Goal: Task Accomplishment & Management: Manage account settings

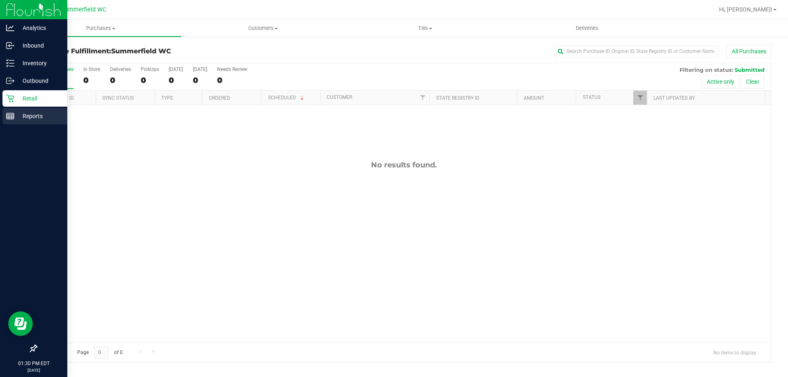
click at [40, 116] on p "Reports" at bounding box center [38, 116] width 49 height 10
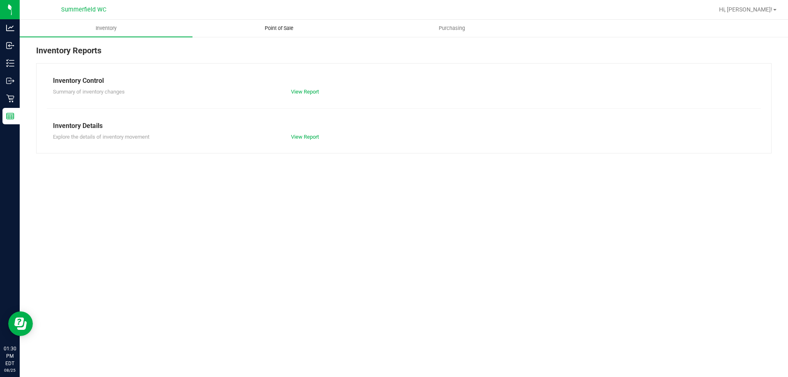
click at [272, 28] on span "Point of Sale" at bounding box center [279, 28] width 51 height 7
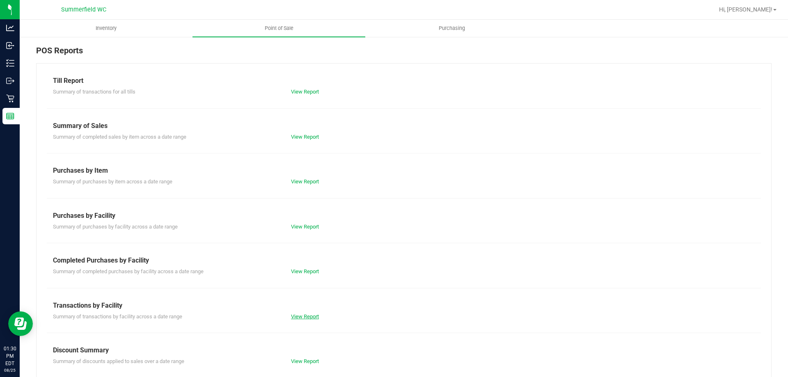
click at [293, 315] on link "View Report" at bounding box center [305, 317] width 28 height 6
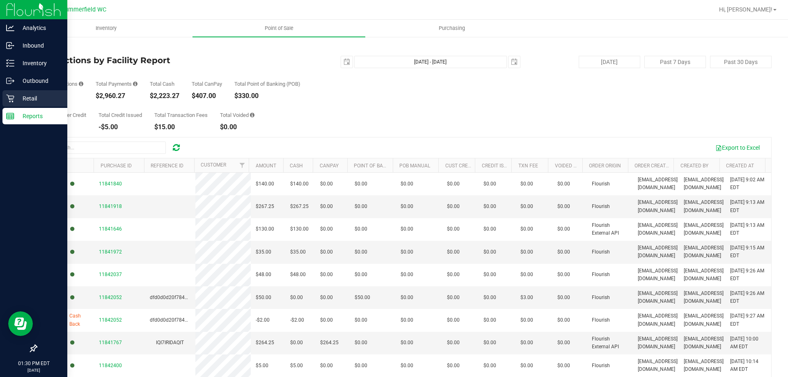
click at [34, 95] on p "Retail" at bounding box center [38, 99] width 49 height 10
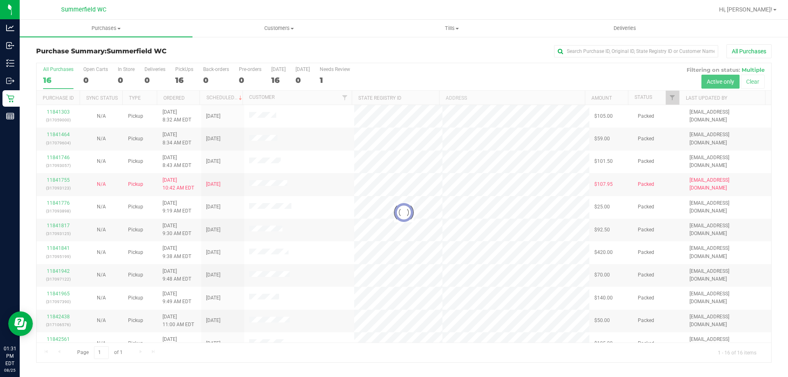
click at [184, 68] on div at bounding box center [404, 212] width 735 height 299
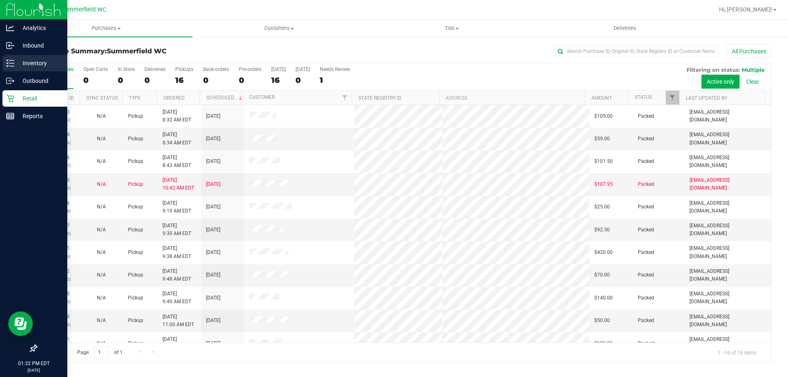
click at [43, 64] on p "Inventory" at bounding box center [38, 63] width 49 height 10
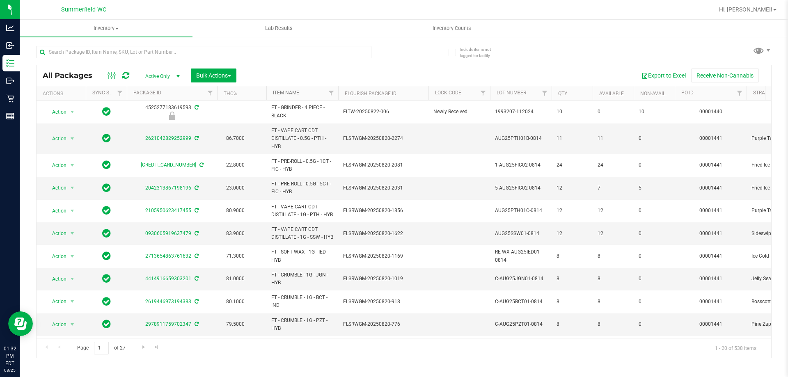
click at [285, 92] on link "Item Name" at bounding box center [286, 93] width 26 height 6
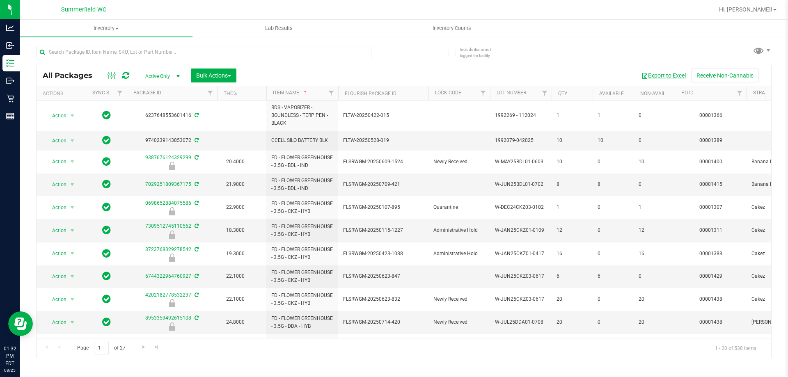
click at [663, 71] on button "Export to Excel" at bounding box center [663, 76] width 55 height 14
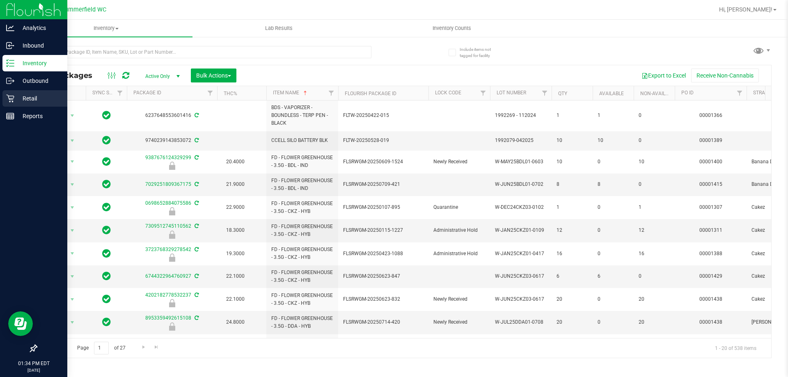
click at [30, 97] on p "Retail" at bounding box center [38, 99] width 49 height 10
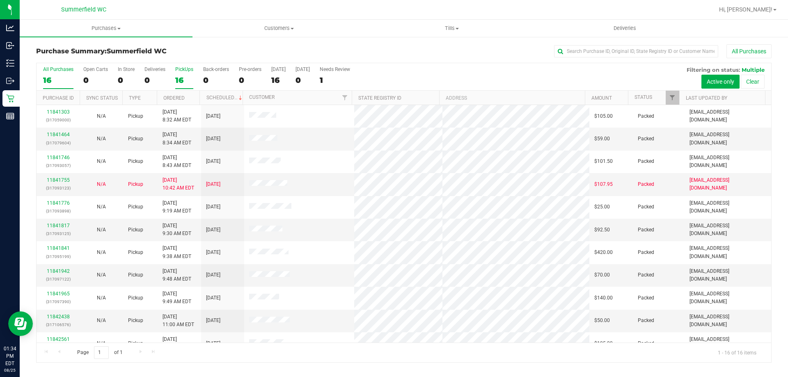
click at [181, 71] on div "PickUps" at bounding box center [184, 70] width 18 height 6
click at [0, 0] on input "PickUps 16" at bounding box center [0, 0] width 0 height 0
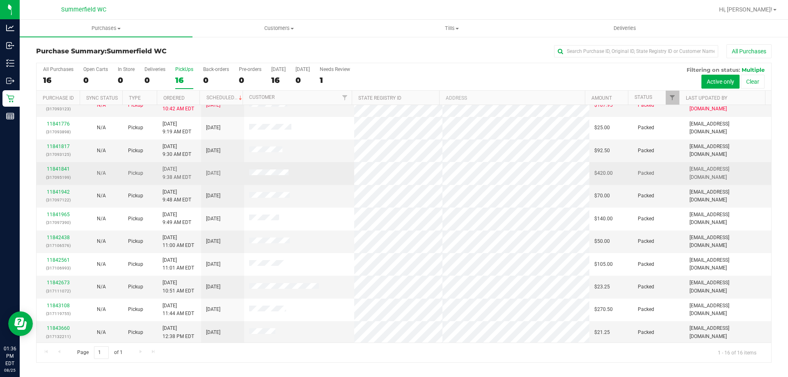
scroll to position [126, 0]
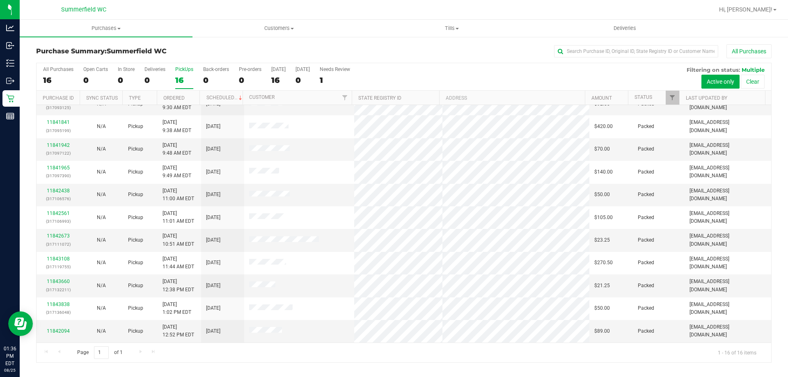
click at [184, 71] on div "PickUps" at bounding box center [184, 70] width 18 height 6
click at [0, 0] on input "PickUps 16" at bounding box center [0, 0] width 0 height 0
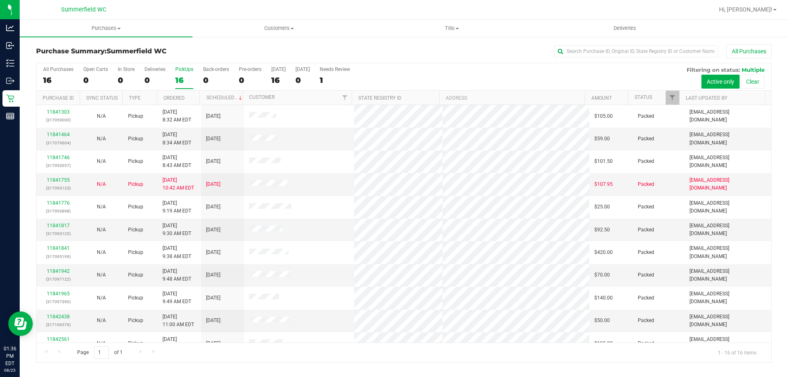
click at [182, 67] on div "PickUps" at bounding box center [184, 70] width 18 height 6
click at [0, 0] on input "PickUps 16" at bounding box center [0, 0] width 0 height 0
click at [185, 71] on div "PickUps" at bounding box center [184, 70] width 18 height 6
click at [0, 0] on input "PickUps 16" at bounding box center [0, 0] width 0 height 0
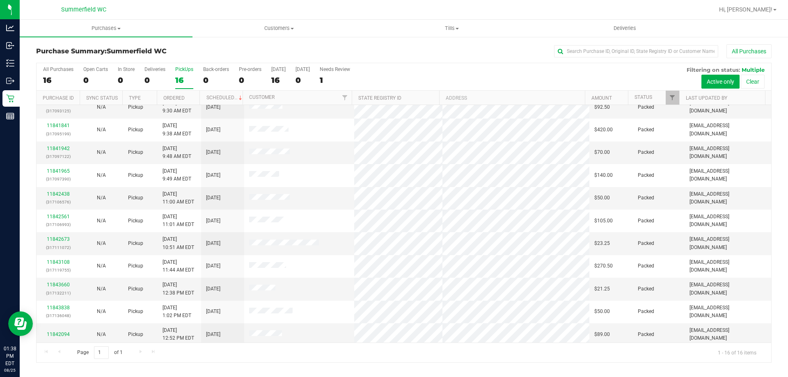
scroll to position [126, 0]
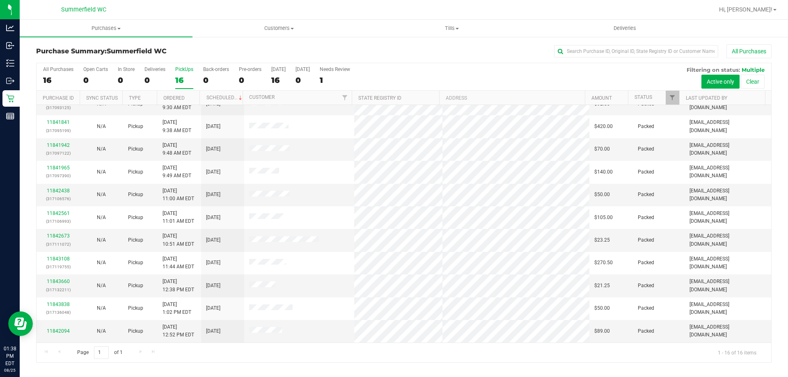
click at [181, 70] on div "PickUps" at bounding box center [184, 70] width 18 height 6
click at [0, 0] on input "PickUps 16" at bounding box center [0, 0] width 0 height 0
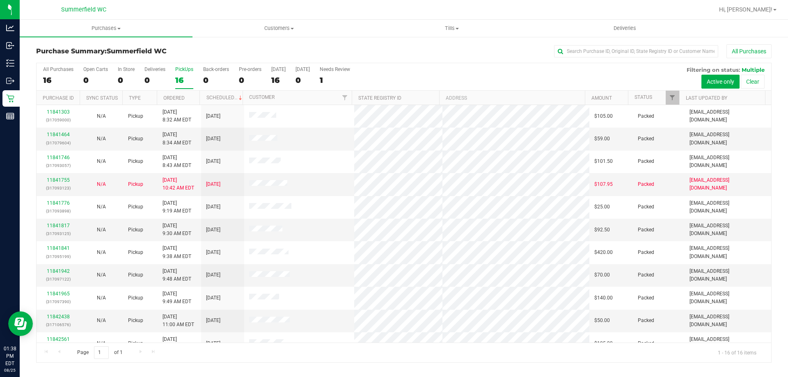
click at [183, 67] on div "PickUps" at bounding box center [184, 70] width 18 height 6
click at [0, 0] on input "PickUps 16" at bounding box center [0, 0] width 0 height 0
click at [186, 68] on div "PickUps" at bounding box center [184, 70] width 18 height 6
click at [0, 0] on input "PickUps 16" at bounding box center [0, 0] width 0 height 0
click at [484, 52] on div "All Purchases" at bounding box center [526, 51] width 491 height 14
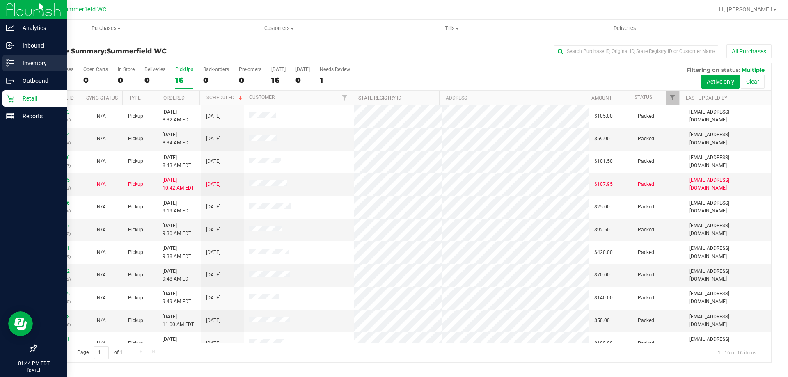
click at [30, 63] on p "Inventory" at bounding box center [38, 63] width 49 height 10
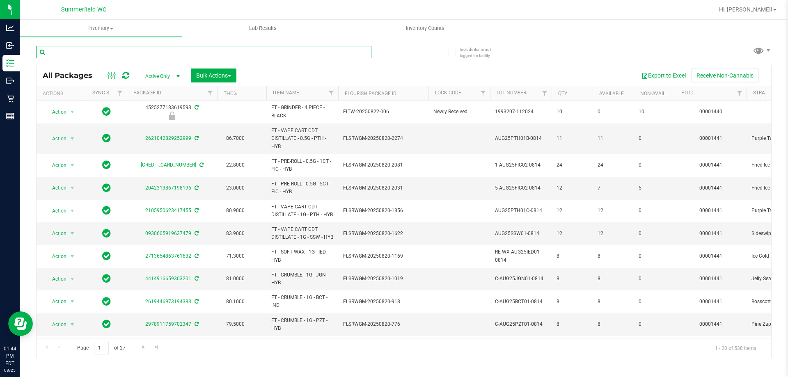
click at [220, 53] on input "text" at bounding box center [203, 52] width 335 height 12
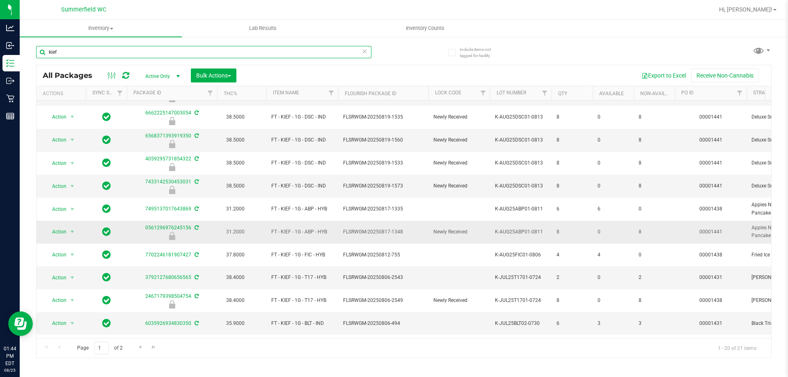
scroll to position [82, 0]
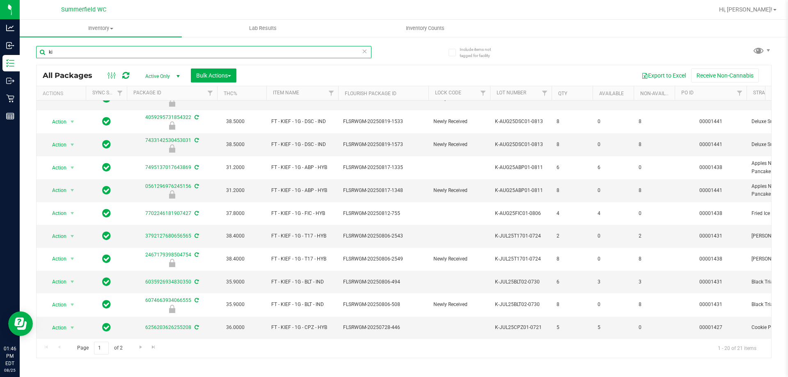
type input "k"
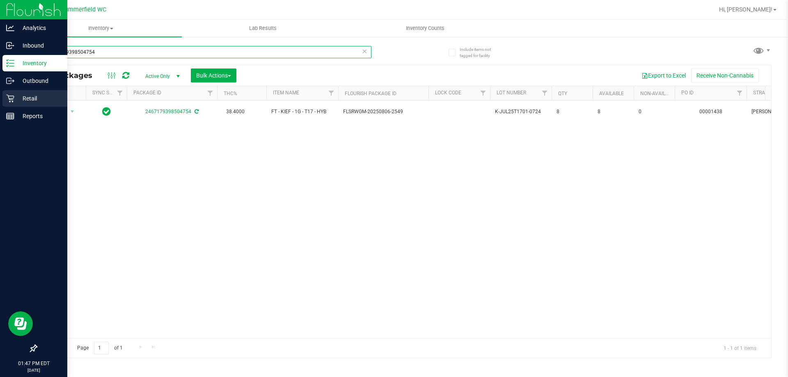
type input "2467179398504754"
click at [36, 96] on p "Retail" at bounding box center [38, 99] width 49 height 10
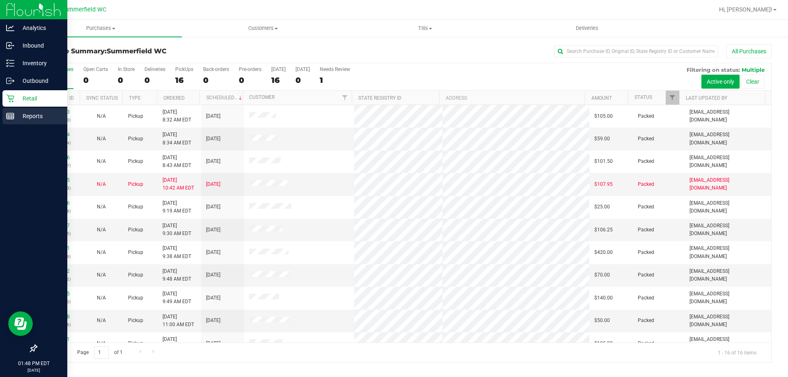
click at [37, 114] on p "Reports" at bounding box center [38, 116] width 49 height 10
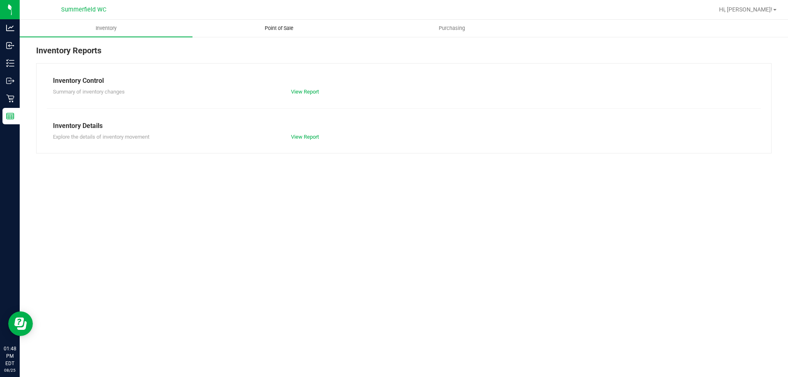
click at [287, 28] on span "Point of Sale" at bounding box center [279, 28] width 51 height 7
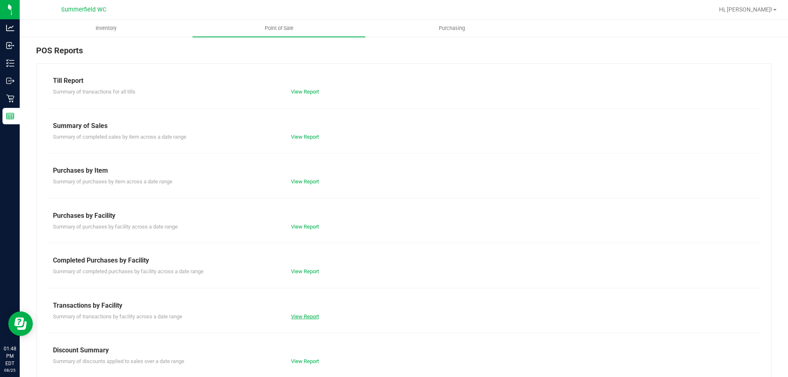
click at [305, 315] on link "View Report" at bounding box center [305, 317] width 28 height 6
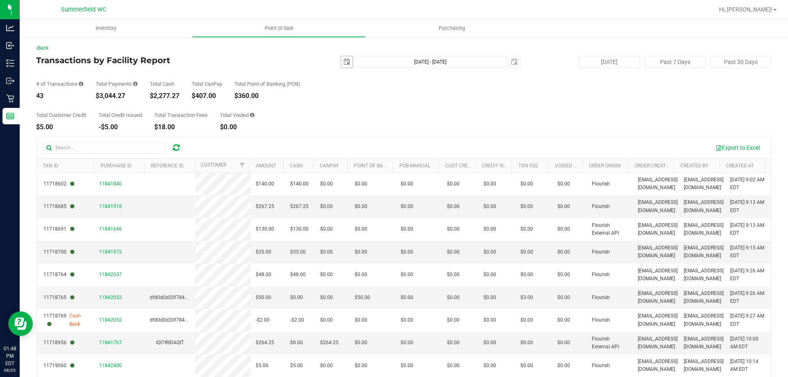
click at [341, 58] on span "select" at bounding box center [346, 61] width 11 height 11
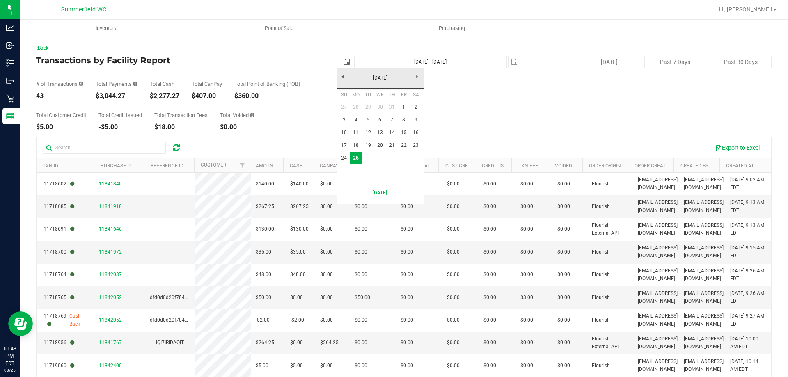
scroll to position [0, 21]
click at [358, 130] on link "11" at bounding box center [356, 132] width 12 height 13
type input "[DATE]"
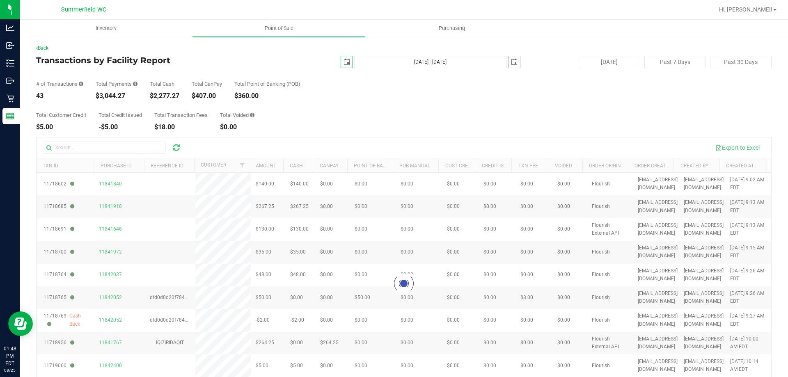
click at [514, 61] on span "select" at bounding box center [514, 61] width 11 height 11
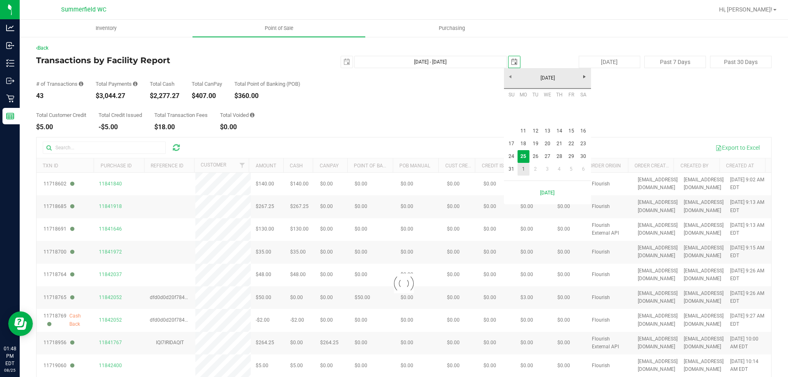
scroll to position [0, 21]
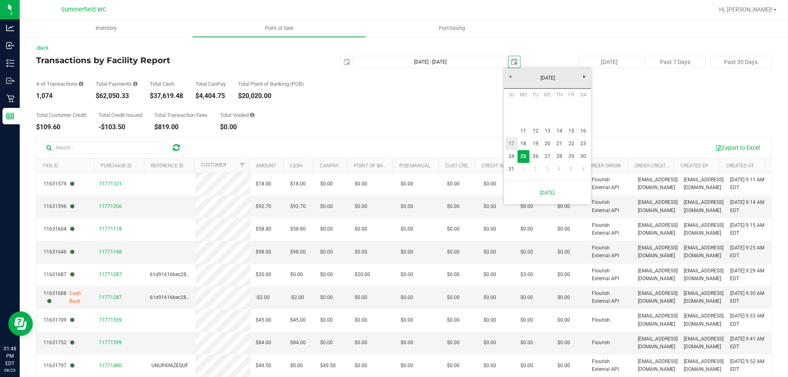
click at [513, 141] on link "17" at bounding box center [512, 144] width 12 height 13
type input "[DATE] - [DATE]"
type input "[DATE]"
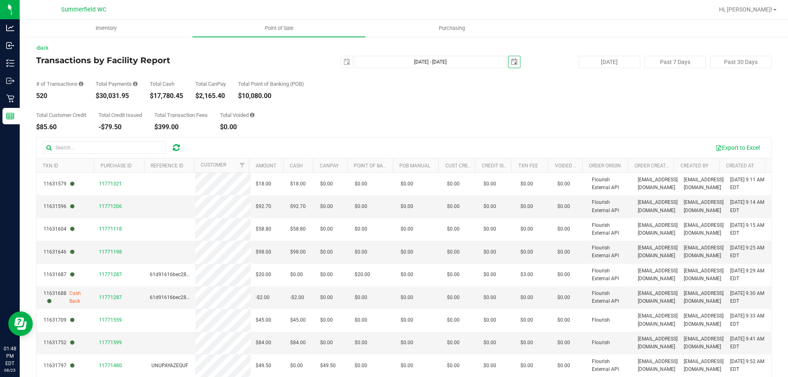
click at [519, 65] on div "[DATE] [DATE] - [DATE] [DATE]" at bounding box center [400, 62] width 251 height 12
click at [511, 62] on span "select" at bounding box center [514, 62] width 7 height 7
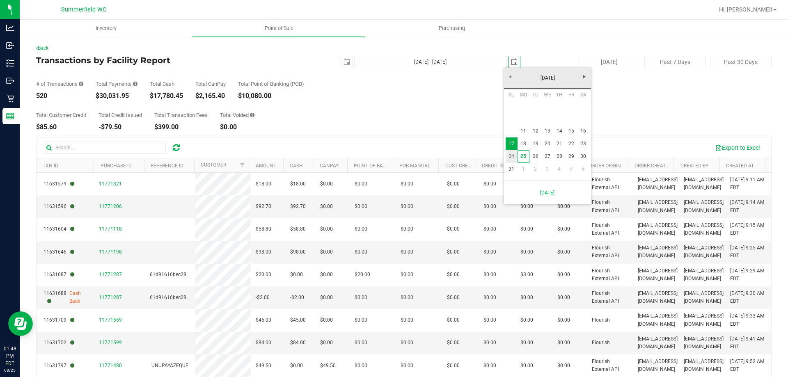
click at [510, 155] on link "24" at bounding box center [512, 156] width 12 height 13
type input "[DATE] - [DATE]"
type input "[DATE]"
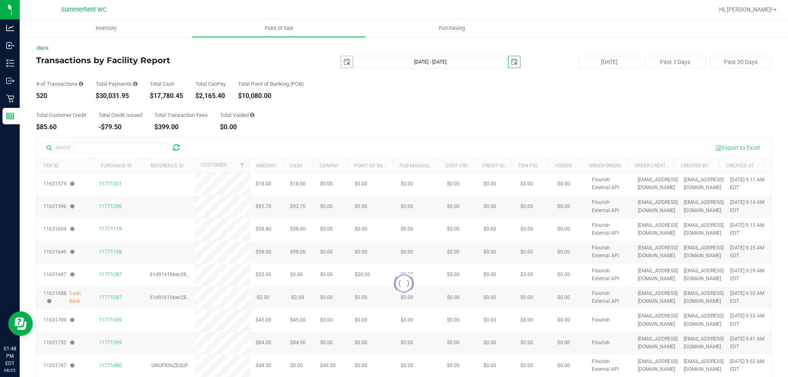
click at [344, 60] on span "select" at bounding box center [347, 62] width 7 height 7
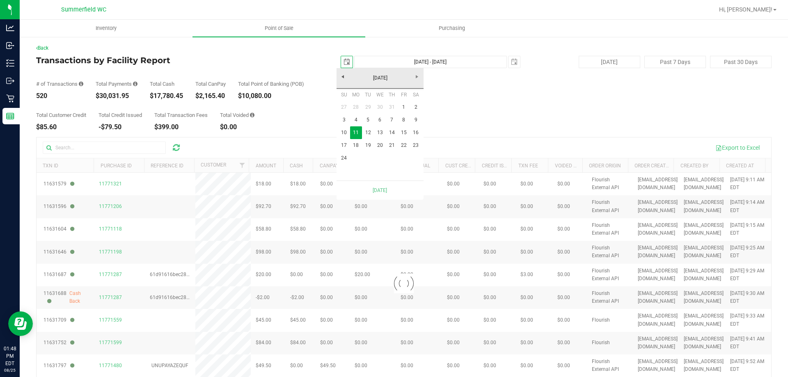
scroll to position [0, 21]
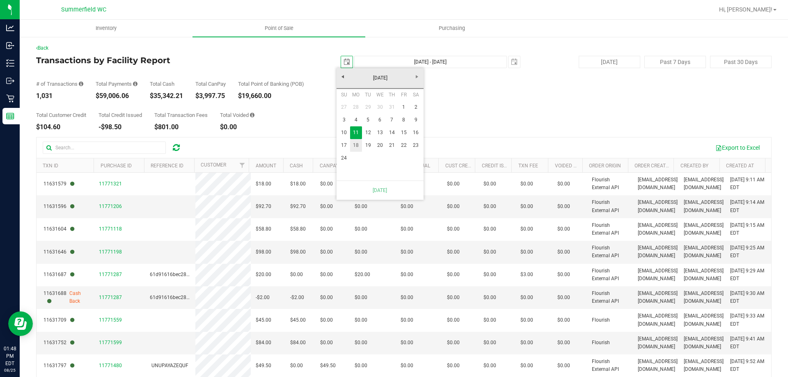
click at [358, 142] on link "18" at bounding box center [356, 145] width 12 height 13
type input "[DATE] - [DATE]"
type input "[DATE]"
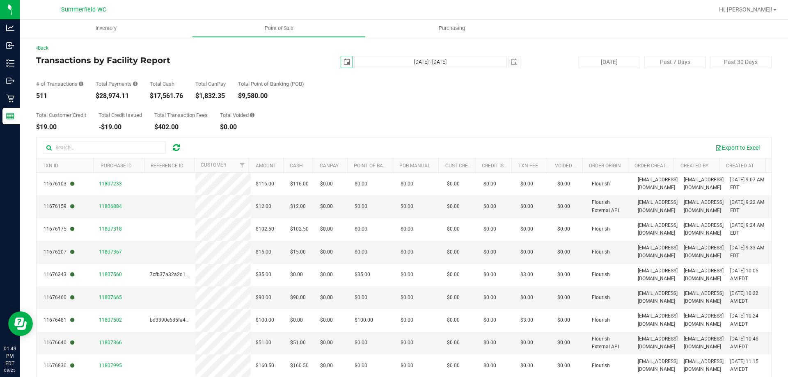
click at [344, 62] on span "select" at bounding box center [347, 62] width 7 height 7
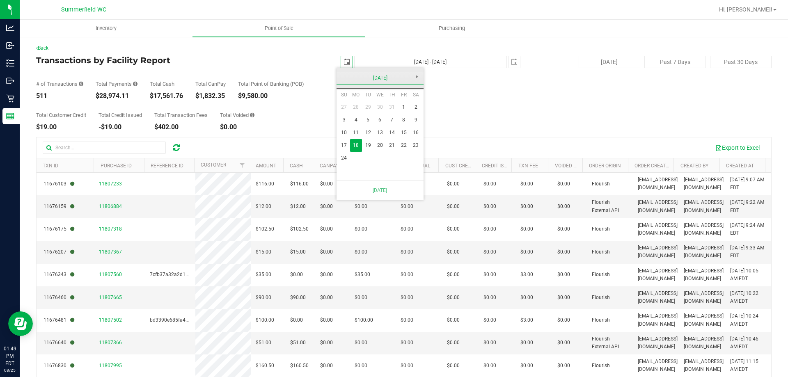
click at [343, 75] on link "[DATE]" at bounding box center [380, 78] width 88 height 13
click at [343, 75] on link "2025" at bounding box center [380, 78] width 88 height 13
click at [374, 121] on link "2024" at bounding box center [369, 123] width 21 height 21
click at [409, 122] on link "Aug" at bounding box center [411, 123] width 21 height 21
drag, startPoint x: 343, startPoint y: 142, endPoint x: 351, endPoint y: 138, distance: 9.2
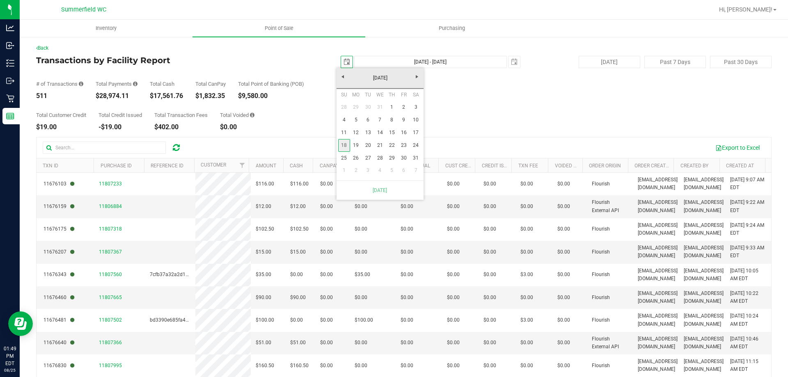
click at [343, 142] on link "18" at bounding box center [344, 145] width 12 height 13
type input "[DATE] - [DATE]"
type input "[DATE]"
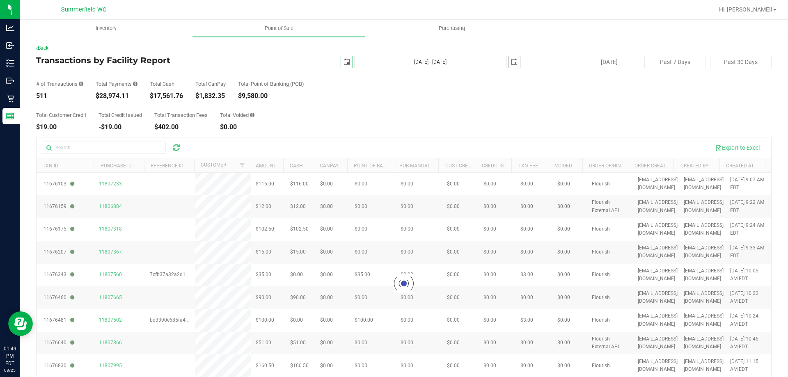
click at [511, 59] on span "select" at bounding box center [514, 62] width 7 height 7
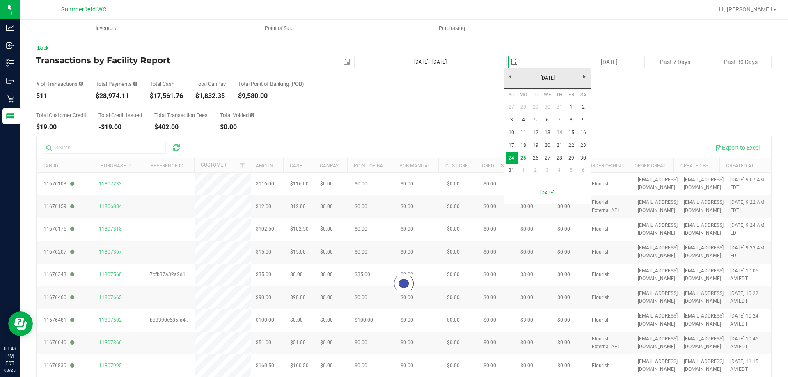
scroll to position [0, 21]
click at [513, 73] on link "[DATE]" at bounding box center [548, 78] width 88 height 13
click at [510, 74] on link "2025" at bounding box center [548, 78] width 88 height 13
click at [540, 126] on link "2024" at bounding box center [537, 123] width 21 height 21
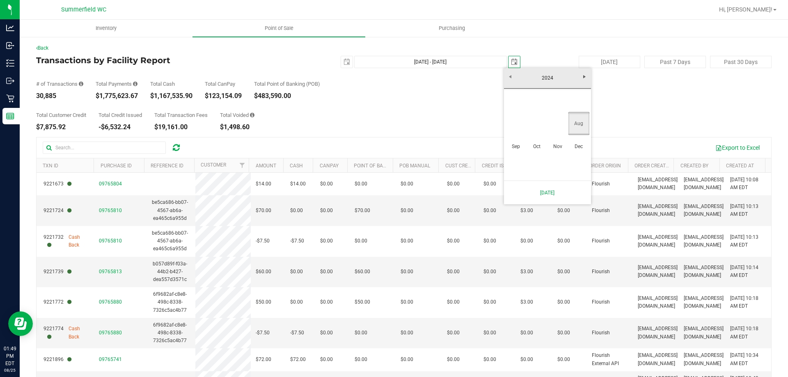
click at [583, 122] on link "Aug" at bounding box center [579, 123] width 21 height 21
click at [580, 140] on link "24" at bounding box center [584, 143] width 12 height 13
type input "[DATE] - [DATE]"
type input "[DATE]"
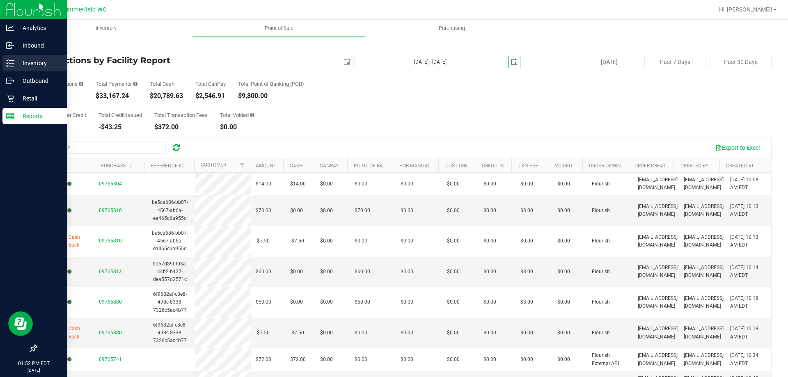
click at [36, 61] on p "Inventory" at bounding box center [38, 63] width 49 height 10
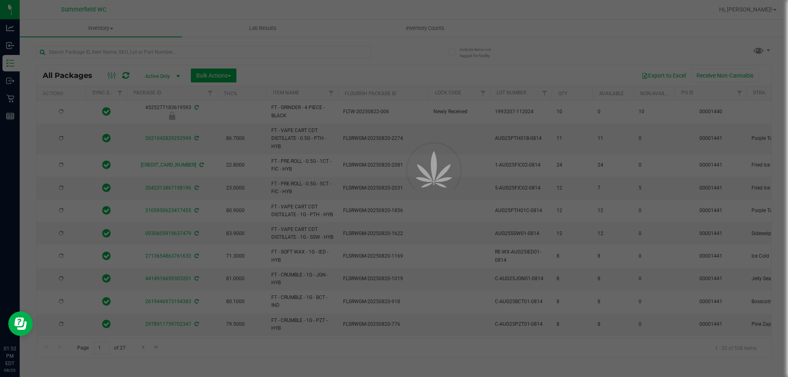
type input "[DATE]"
click at [97, 51] on div at bounding box center [394, 188] width 788 height 377
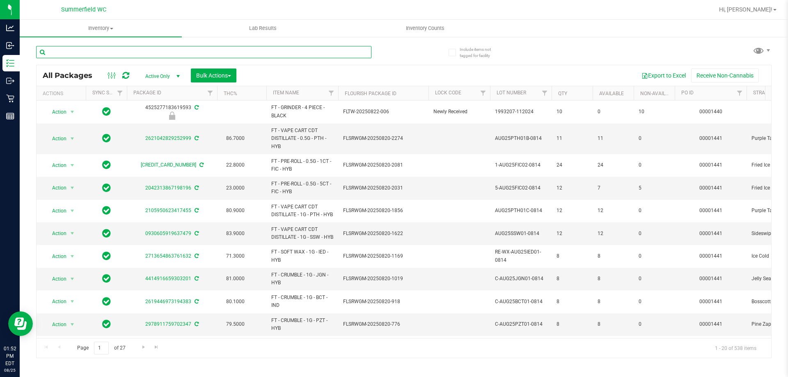
click at [97, 51] on input "text" at bounding box center [203, 52] width 335 height 12
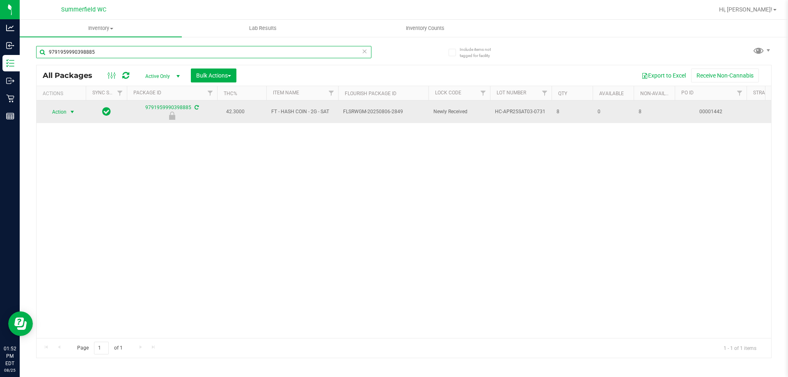
type input "9791959990398885"
click at [58, 113] on span "Action" at bounding box center [56, 111] width 22 height 11
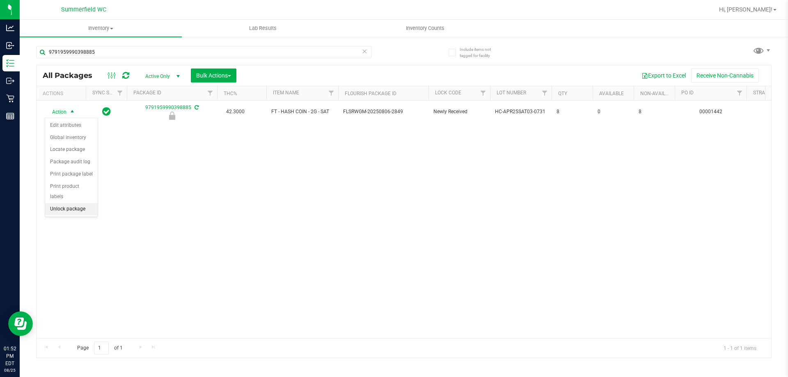
click at [69, 203] on li "Unlock package" at bounding box center [71, 209] width 53 height 12
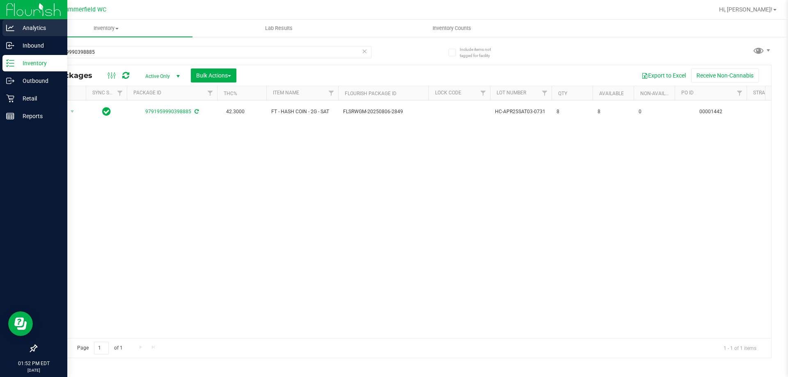
click at [24, 25] on p "Analytics" at bounding box center [38, 28] width 49 height 10
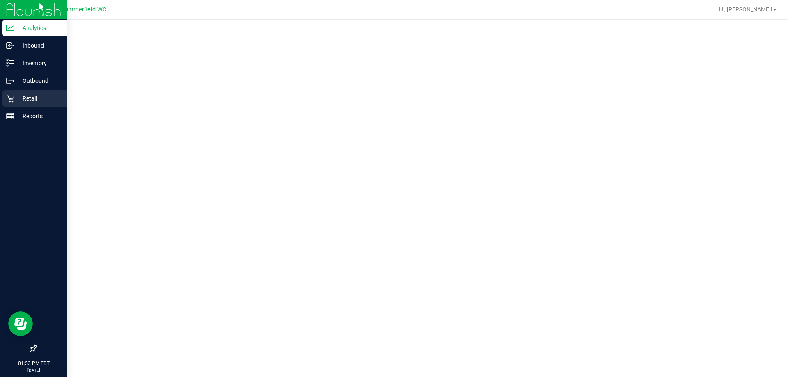
click at [35, 96] on p "Retail" at bounding box center [38, 99] width 49 height 10
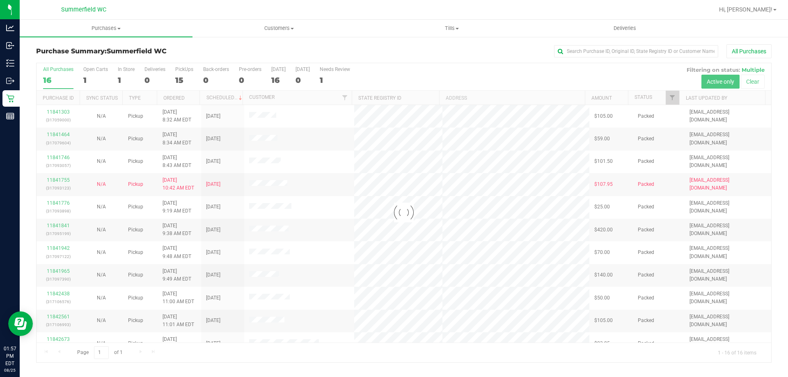
click at [187, 70] on div at bounding box center [404, 212] width 735 height 299
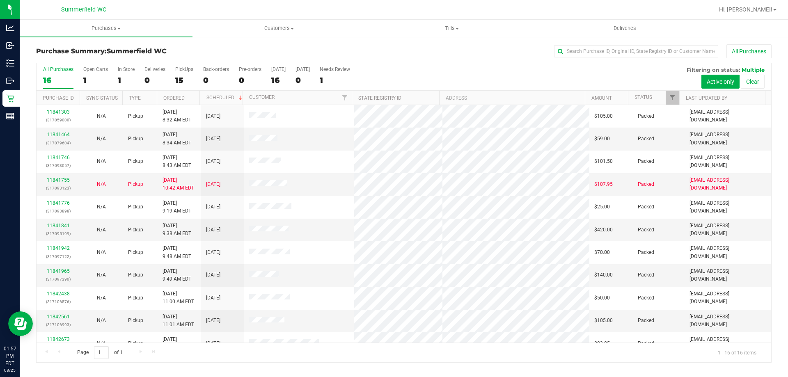
click at [187, 70] on div "PickUps" at bounding box center [184, 70] width 18 height 6
click at [0, 0] on input "PickUps 15" at bounding box center [0, 0] width 0 height 0
click at [190, 70] on div "PickUps" at bounding box center [184, 70] width 18 height 6
click at [0, 0] on input "PickUps 15" at bounding box center [0, 0] width 0 height 0
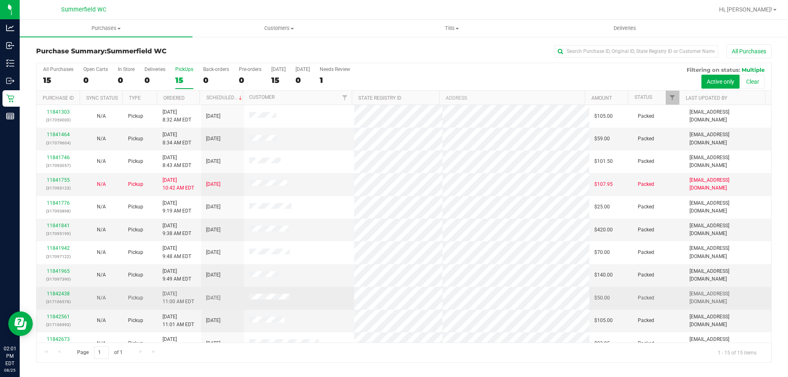
scroll to position [103, 0]
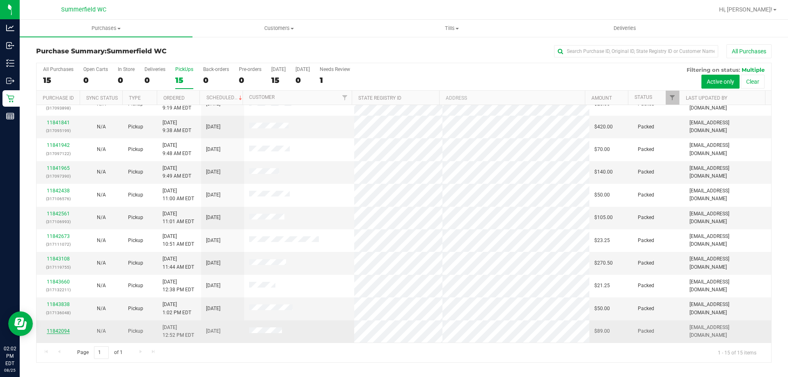
click at [65, 332] on link "11842094" at bounding box center [58, 331] width 23 height 6
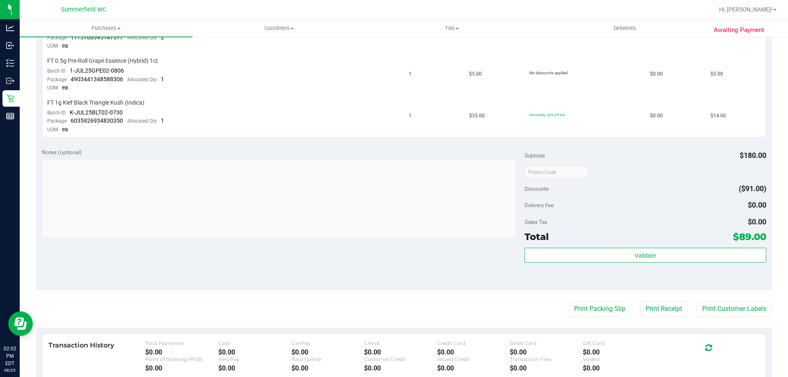
scroll to position [370, 0]
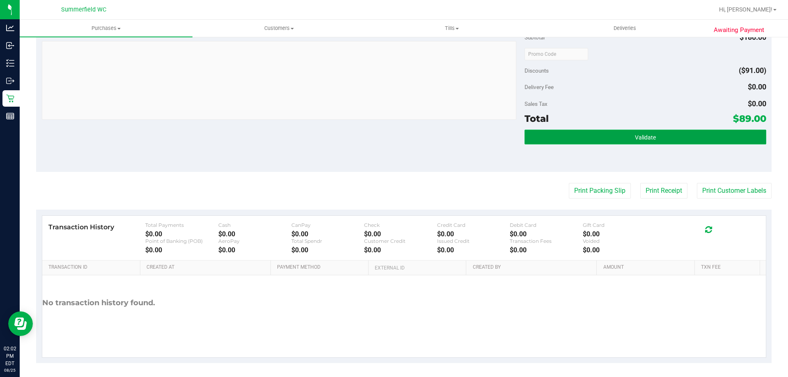
click at [663, 135] on button "Validate" at bounding box center [645, 137] width 241 height 15
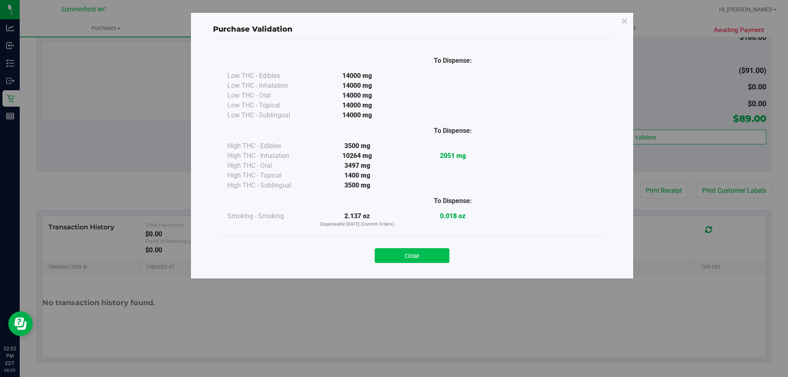
click at [400, 252] on button "Close" at bounding box center [412, 255] width 75 height 15
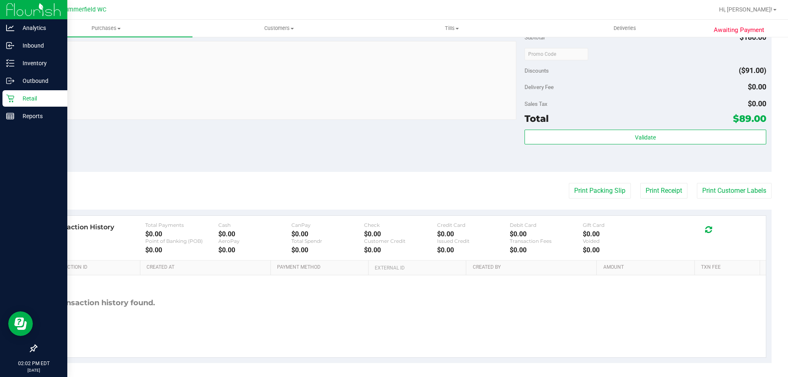
click at [25, 100] on p "Retail" at bounding box center [38, 99] width 49 height 10
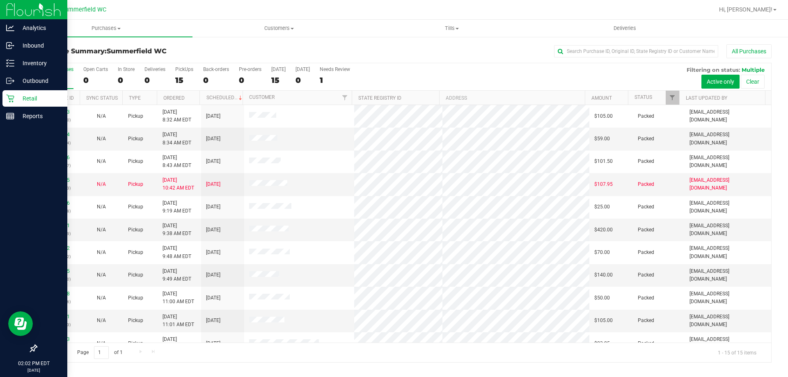
click at [23, 96] on p "Retail" at bounding box center [38, 99] width 49 height 10
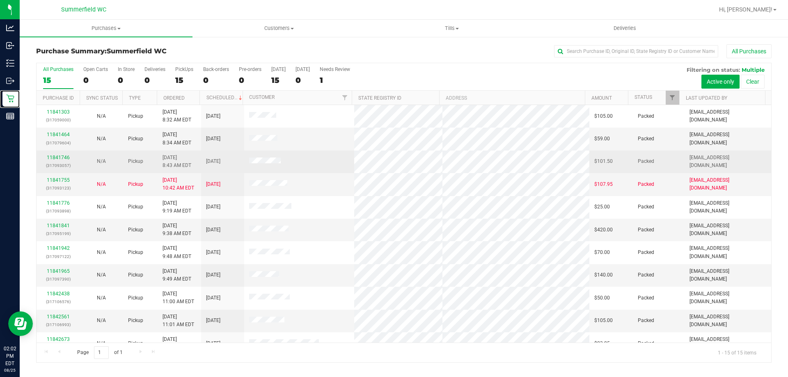
scroll to position [103, 0]
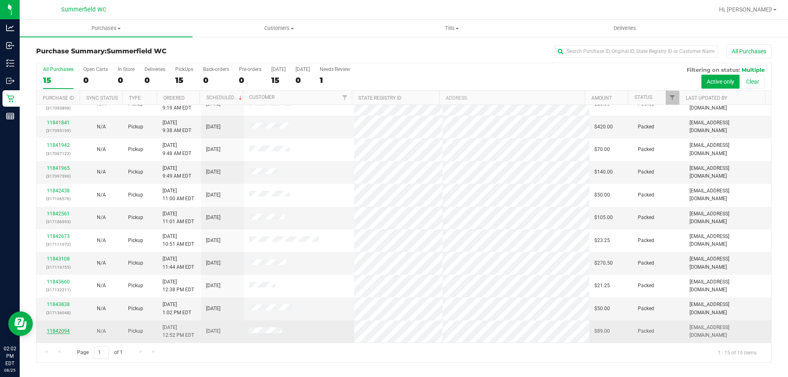
click at [62, 332] on link "11842094" at bounding box center [58, 331] width 23 height 6
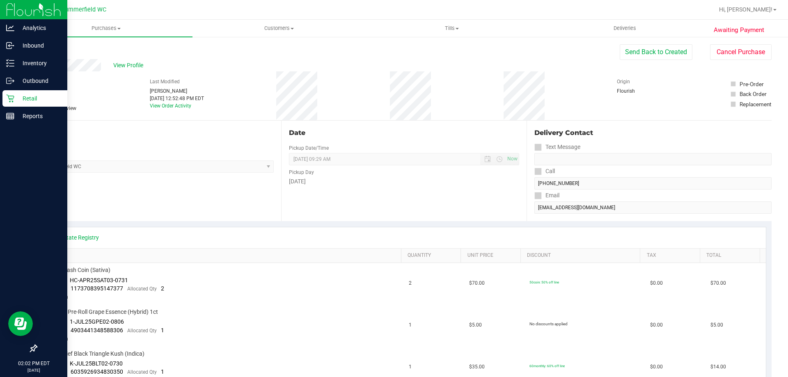
click at [24, 95] on p "Retail" at bounding box center [38, 99] width 49 height 10
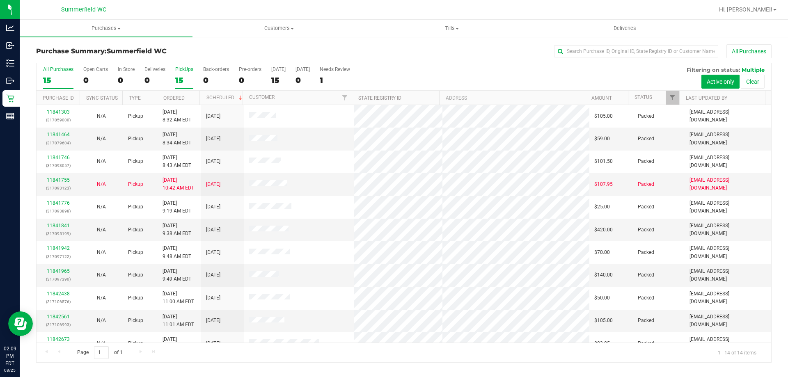
click at [179, 68] on div "PickUps" at bounding box center [184, 70] width 18 height 6
click at [0, 0] on input "PickUps 15" at bounding box center [0, 0] width 0 height 0
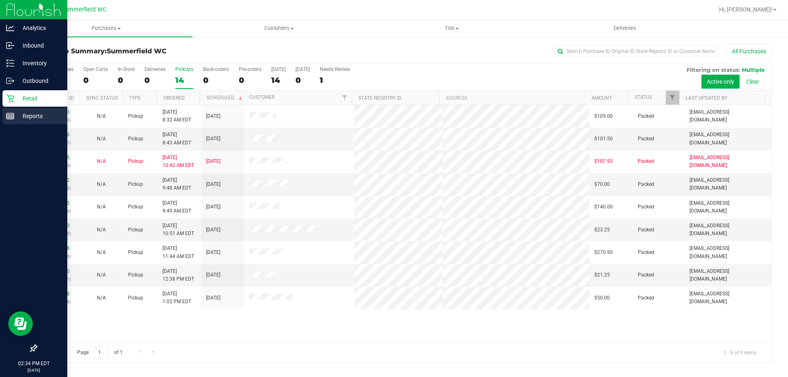
click at [33, 117] on p "Reports" at bounding box center [38, 116] width 49 height 10
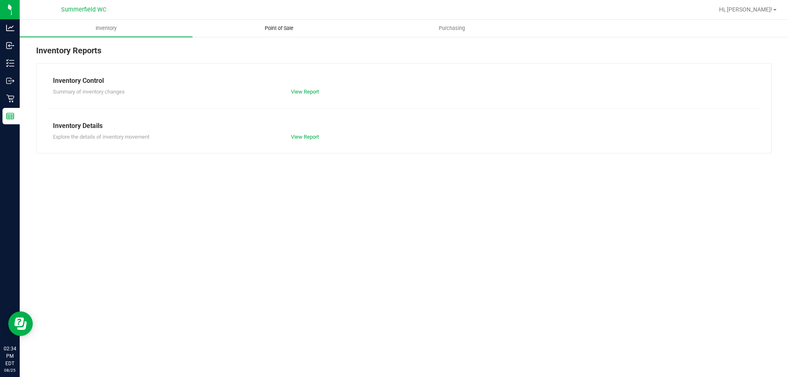
click at [283, 29] on span "Point of Sale" at bounding box center [279, 28] width 51 height 7
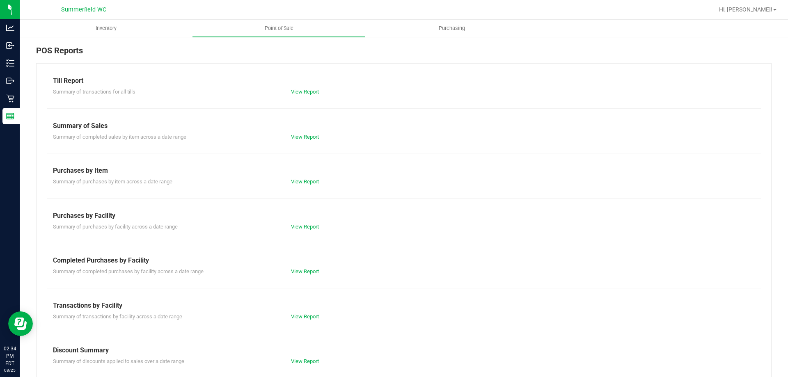
click at [308, 312] on div "Summary of transactions by facility across a date range View Report" at bounding box center [404, 316] width 714 height 10
click at [308, 316] on link "View Report" at bounding box center [305, 317] width 28 height 6
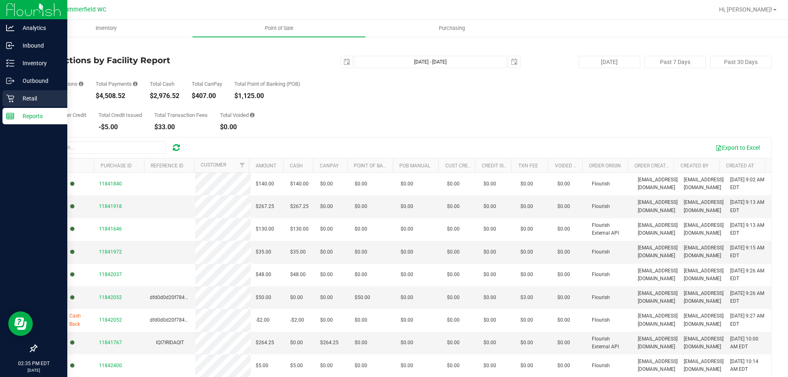
click at [18, 94] on p "Retail" at bounding box center [38, 99] width 49 height 10
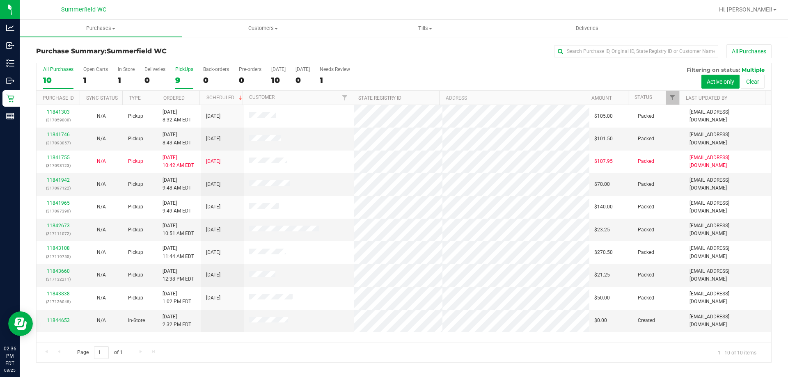
click at [184, 70] on div "PickUps" at bounding box center [184, 70] width 18 height 6
click at [0, 0] on input "PickUps 9" at bounding box center [0, 0] width 0 height 0
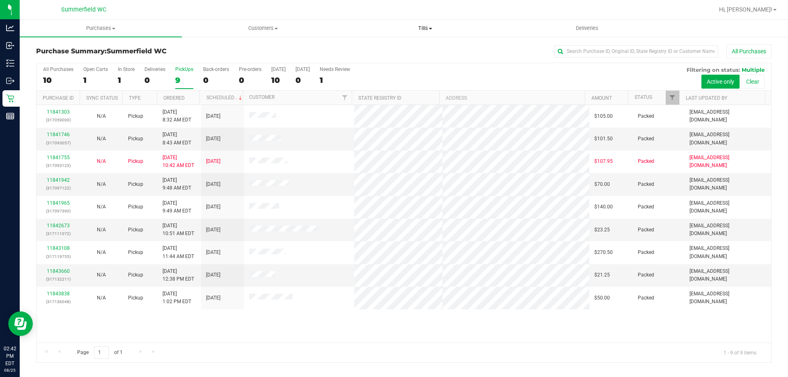
click at [425, 30] on span "Tills" at bounding box center [424, 28] width 161 height 7
click at [418, 49] on li "Manage tills" at bounding box center [425, 50] width 162 height 10
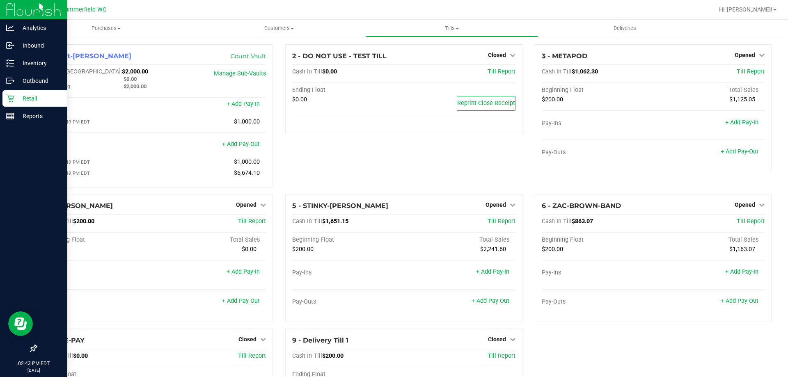
click at [28, 96] on p "Retail" at bounding box center [38, 99] width 49 height 10
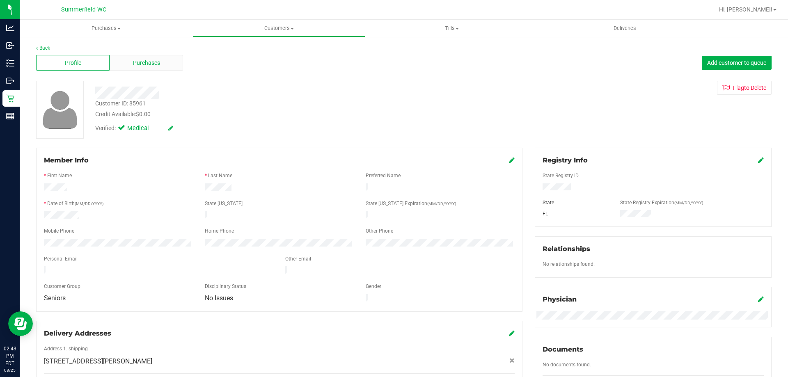
click at [152, 58] on div "Purchases" at bounding box center [146, 63] width 73 height 16
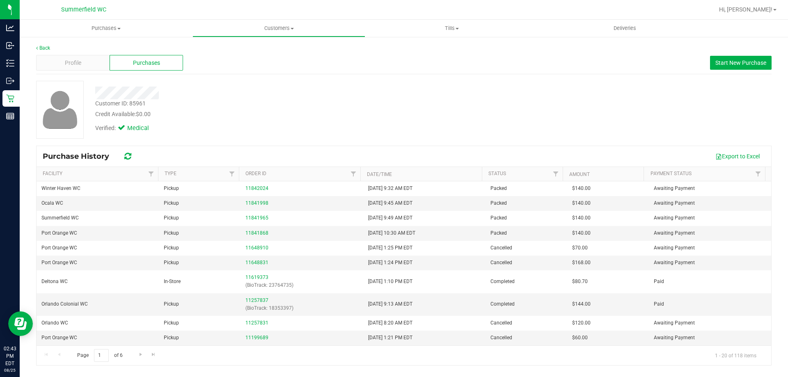
drag, startPoint x: 162, startPoint y: 93, endPoint x: 94, endPoint y: 92, distance: 67.7
click at [94, 92] on div at bounding box center [276, 93] width 374 height 13
click at [146, 146] on div "Purchase History Export to Excel" at bounding box center [404, 156] width 735 height 21
drag, startPoint x: 149, startPoint y: 103, endPoint x: 93, endPoint y: 105, distance: 56.7
click at [93, 105] on div "Customer ID: 85961 Credit Available: $0.00" at bounding box center [276, 108] width 374 height 19
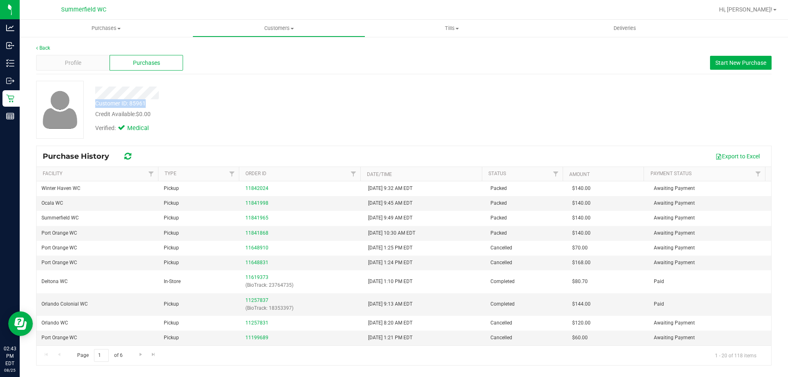
copy div "Customer ID: 85961"
click at [49, 49] on link "Back" at bounding box center [43, 48] width 14 height 6
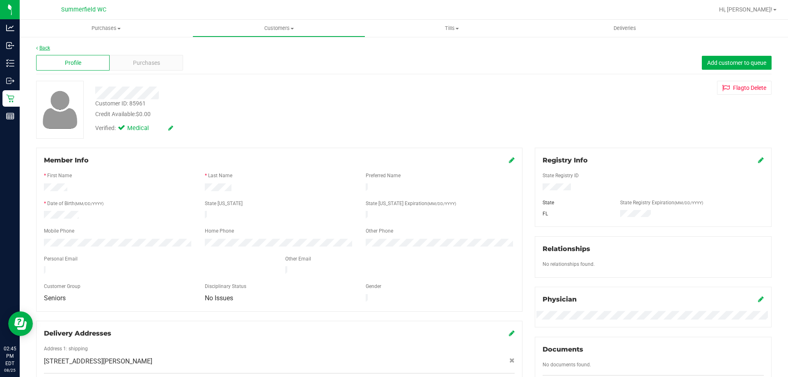
click at [41, 46] on link "Back" at bounding box center [43, 48] width 14 height 6
click at [155, 54] on div "Profile Purchases Add customer to queue" at bounding box center [404, 63] width 736 height 23
click at [157, 65] on span "Purchases" at bounding box center [146, 63] width 27 height 9
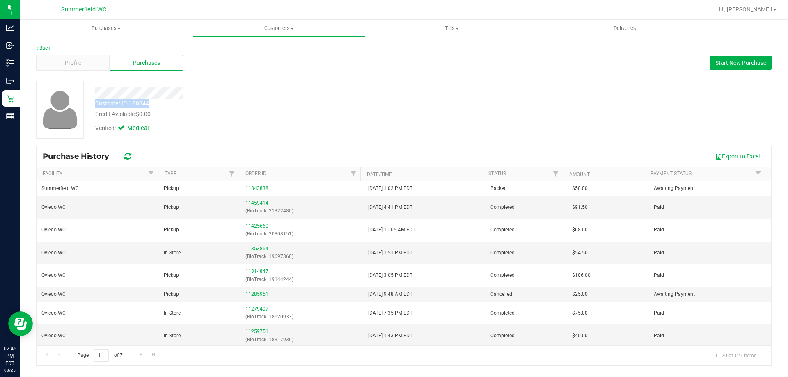
drag, startPoint x: 152, startPoint y: 102, endPoint x: 94, endPoint y: 100, distance: 58.8
click at [94, 100] on div "Customer ID: 180844 Credit Available: $0.00" at bounding box center [276, 108] width 374 height 19
copy div "Customer ID: 180844"
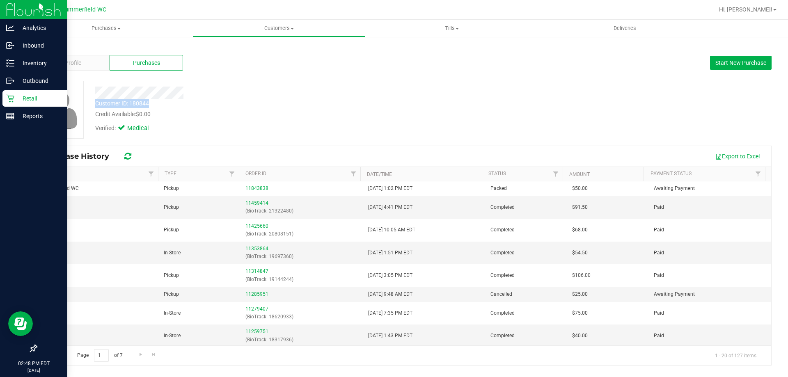
click at [28, 97] on p "Retail" at bounding box center [38, 99] width 49 height 10
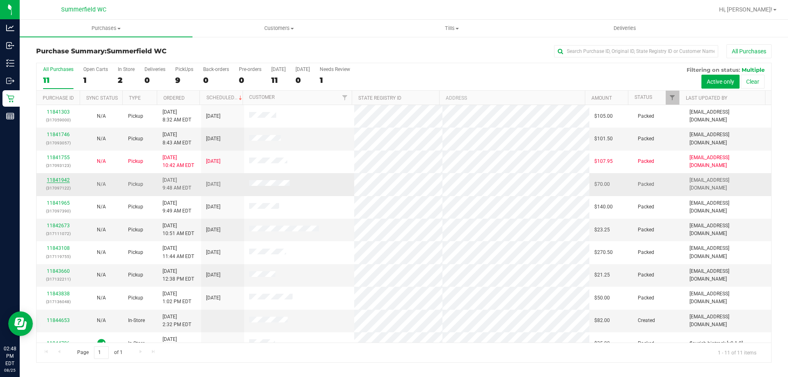
click at [63, 180] on link "11841942" at bounding box center [58, 180] width 23 height 6
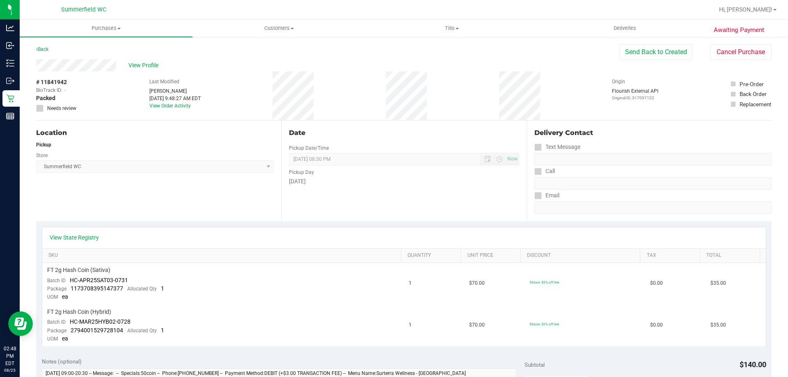
click at [729, 60] on div "View Profile # 11841942 BioTrack ID: - Packed Needs review Last Modified [PERSO…" at bounding box center [404, 90] width 736 height 62
click at [732, 55] on button "Cancel Purchase" at bounding box center [741, 52] width 62 height 16
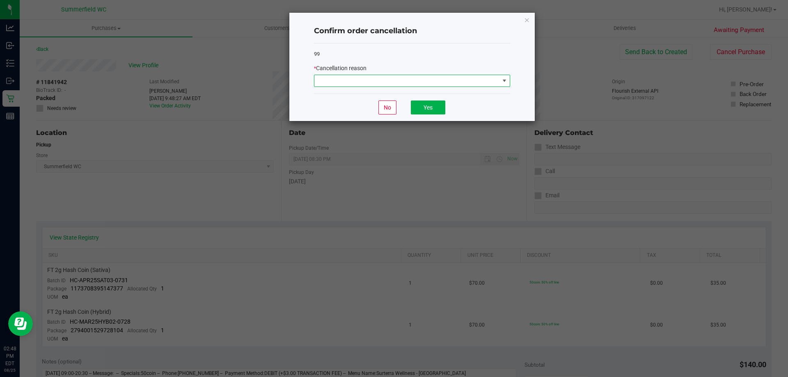
click at [471, 81] on span at bounding box center [407, 80] width 185 height 11
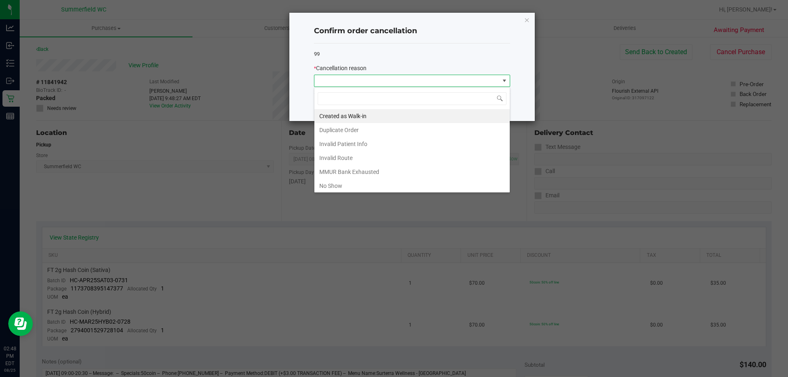
scroll to position [12, 196]
click at [420, 128] on li "Duplicate Order" at bounding box center [412, 130] width 195 height 14
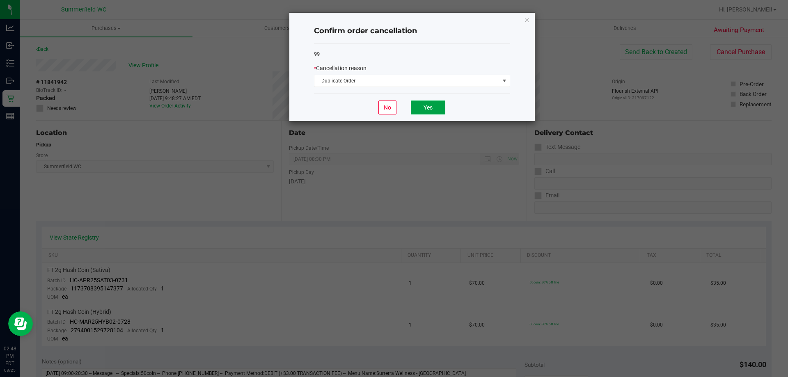
click at [433, 106] on button "Yes" at bounding box center [428, 108] width 34 height 14
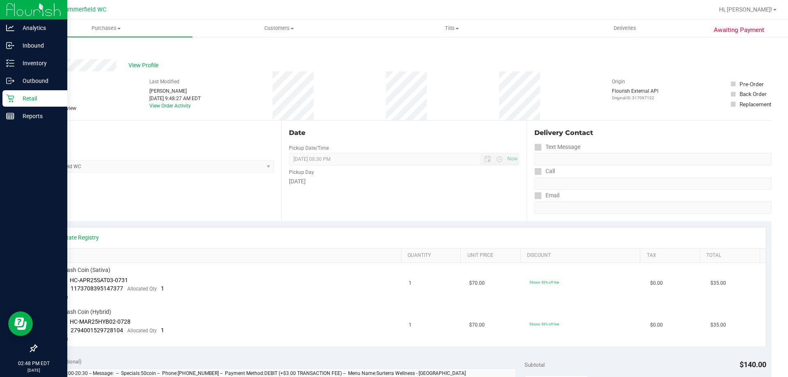
click at [26, 96] on p "Retail" at bounding box center [38, 99] width 49 height 10
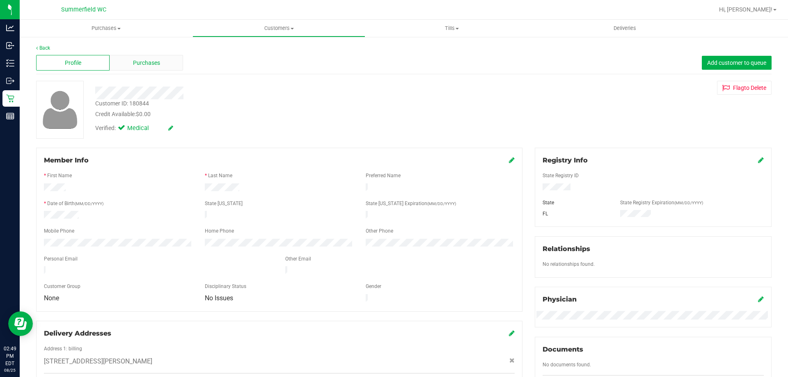
click at [154, 63] on span "Purchases" at bounding box center [146, 63] width 27 height 9
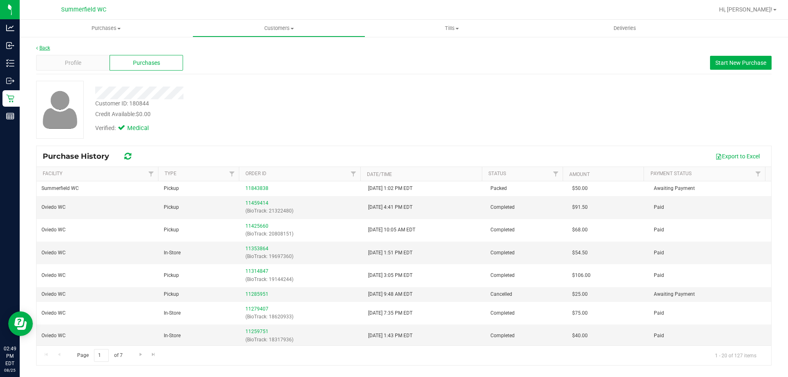
click at [49, 46] on link "Back" at bounding box center [43, 48] width 14 height 6
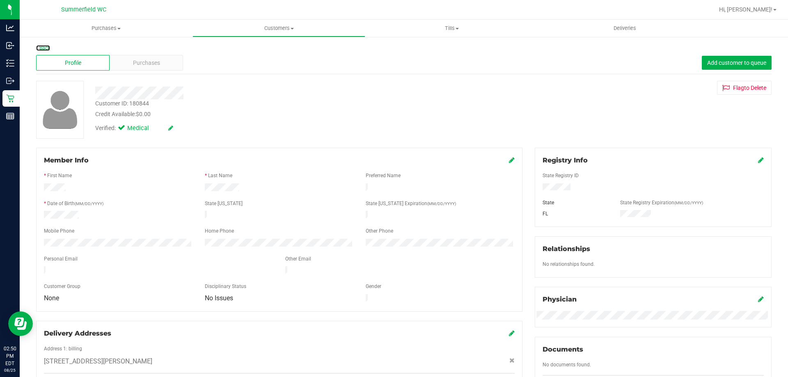
click at [49, 46] on link "Back" at bounding box center [43, 48] width 14 height 6
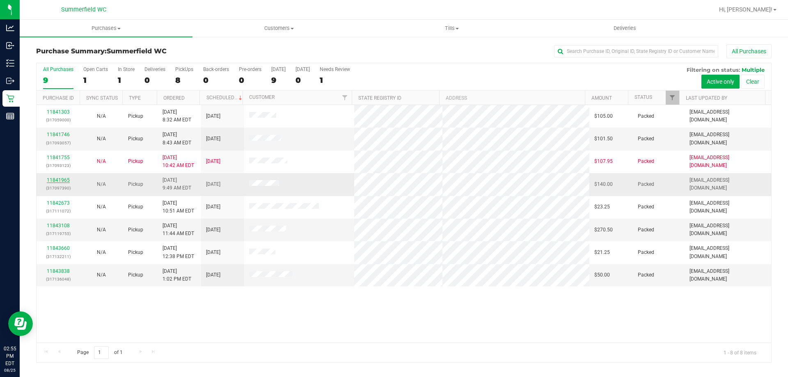
click at [64, 178] on link "11841965" at bounding box center [58, 180] width 23 height 6
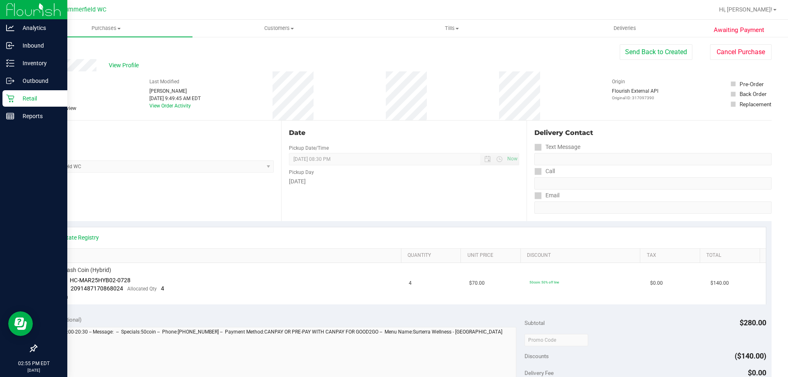
click at [29, 99] on p "Retail" at bounding box center [38, 99] width 49 height 10
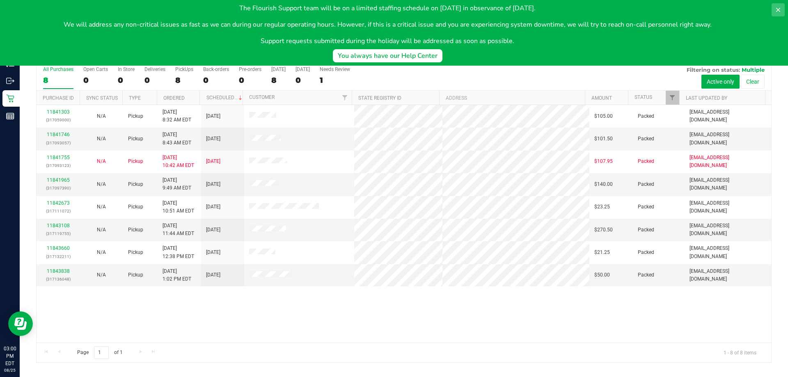
click at [778, 7] on icon at bounding box center [778, 10] width 7 height 7
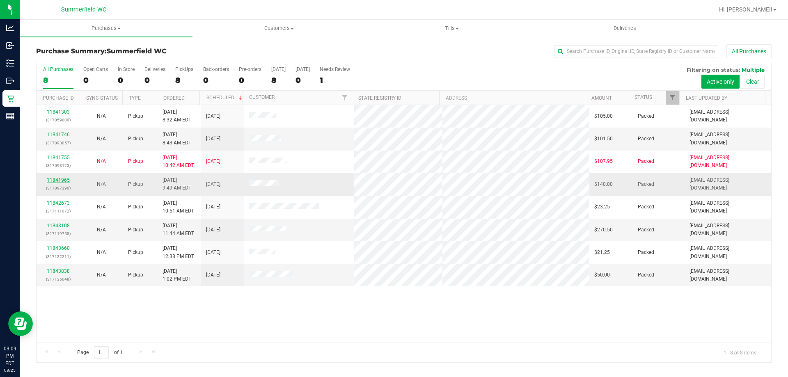
click at [62, 178] on link "11841965" at bounding box center [58, 180] width 23 height 6
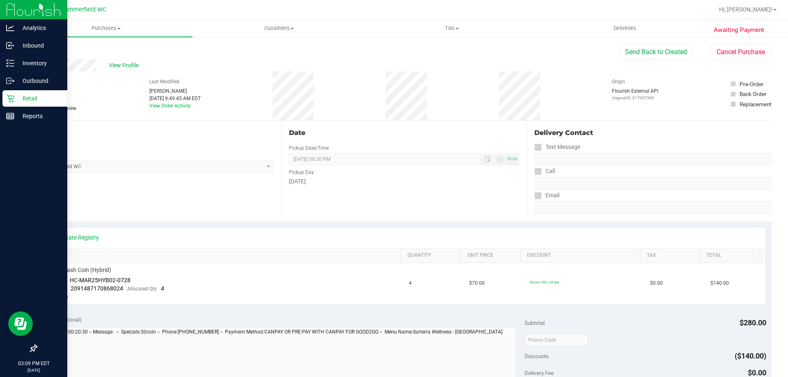
click at [30, 98] on p "Retail" at bounding box center [38, 99] width 49 height 10
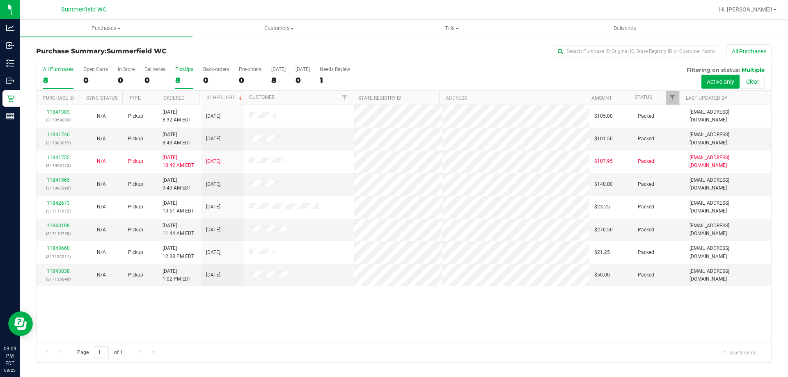
click at [184, 69] on div "PickUps" at bounding box center [184, 70] width 18 height 6
click at [0, 0] on input "PickUps 8" at bounding box center [0, 0] width 0 height 0
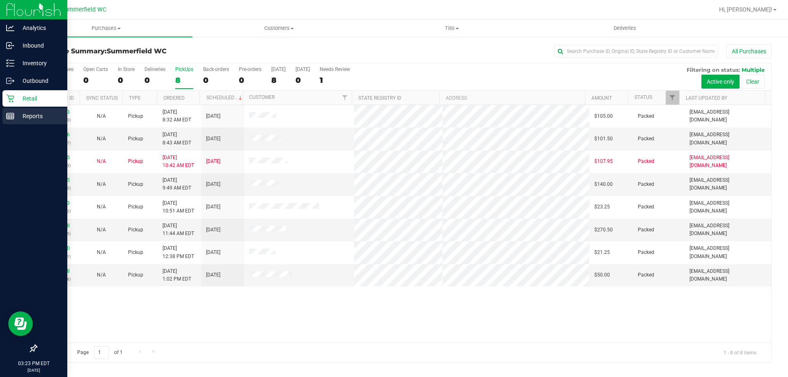
click at [28, 118] on p "Reports" at bounding box center [38, 116] width 49 height 10
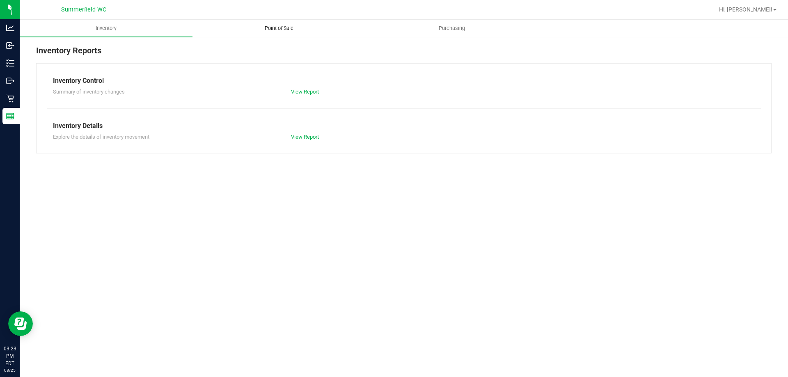
click at [286, 31] on span "Point of Sale" at bounding box center [279, 28] width 51 height 7
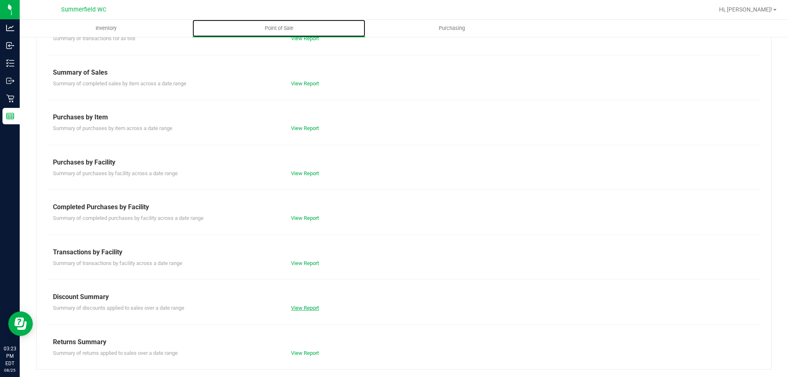
scroll to position [54, 0]
click at [312, 308] on link "View Report" at bounding box center [305, 307] width 28 height 6
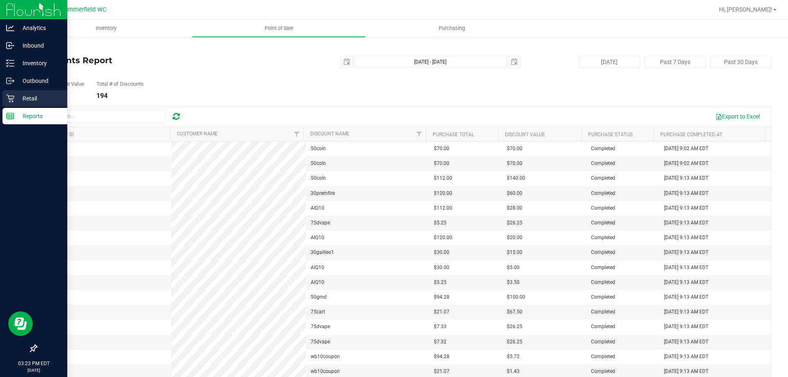
click at [30, 92] on div "Retail" at bounding box center [34, 98] width 65 height 16
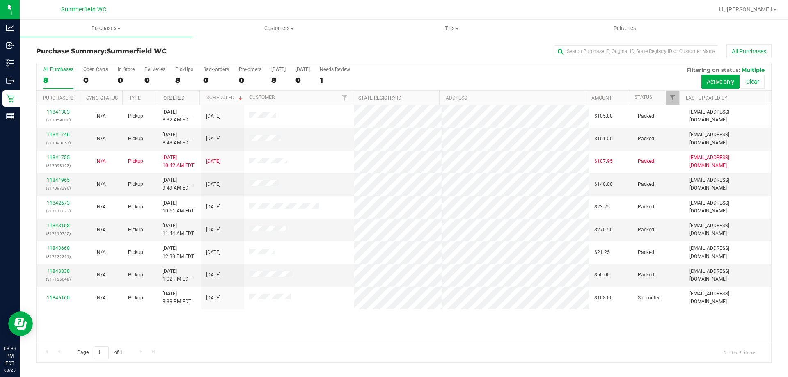
click at [173, 95] on link "Ordered" at bounding box center [173, 98] width 21 height 6
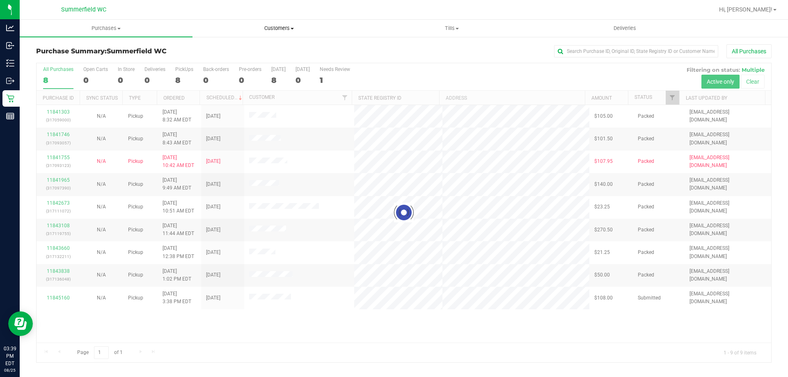
click at [268, 31] on span "Customers" at bounding box center [279, 28] width 172 height 7
click at [271, 49] on li "All customers" at bounding box center [279, 50] width 173 height 10
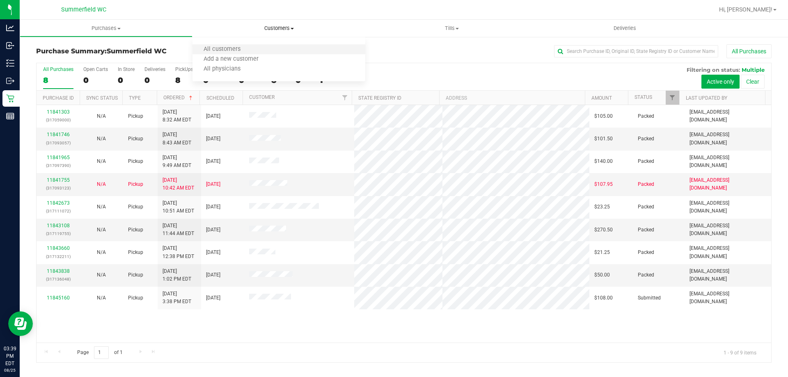
click at [271, 49] on li "All customers" at bounding box center [279, 50] width 173 height 10
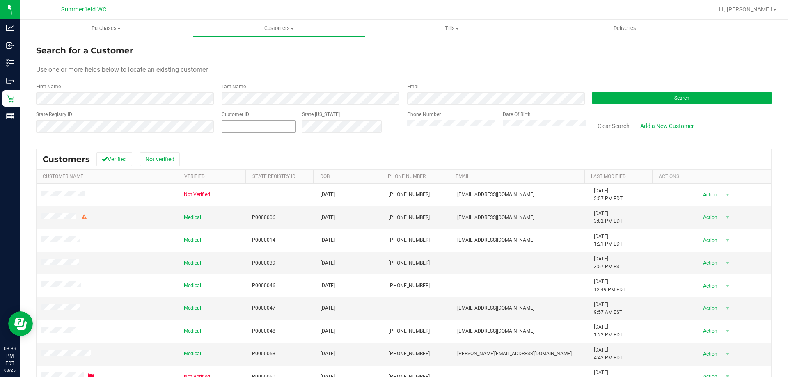
click at [241, 128] on span at bounding box center [259, 126] width 74 height 12
paste input "85961"
type input "85961"
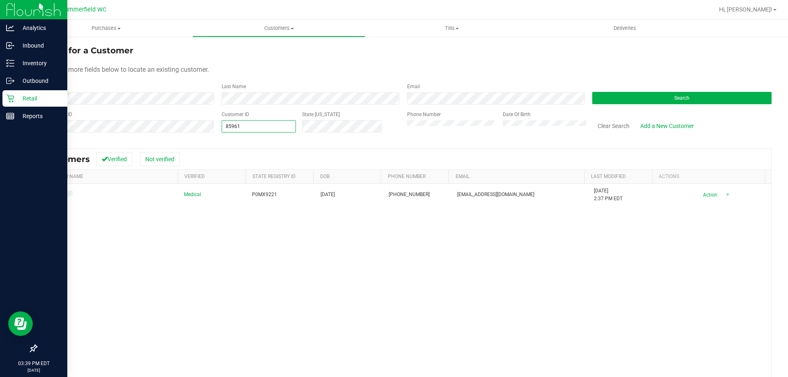
click at [32, 98] on p "Retail" at bounding box center [38, 99] width 49 height 10
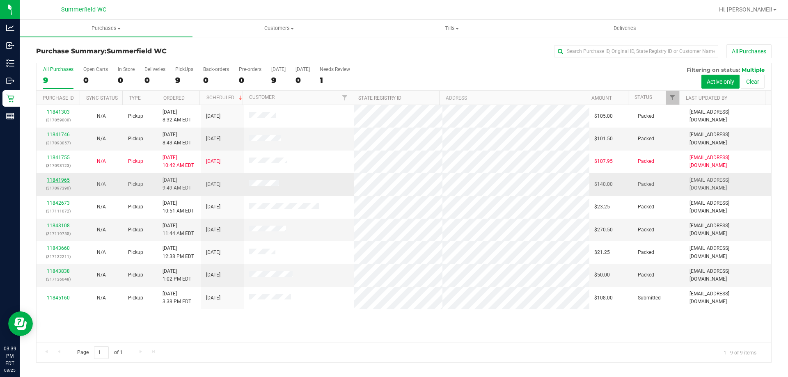
click at [66, 179] on link "11841965" at bounding box center [58, 180] width 23 height 6
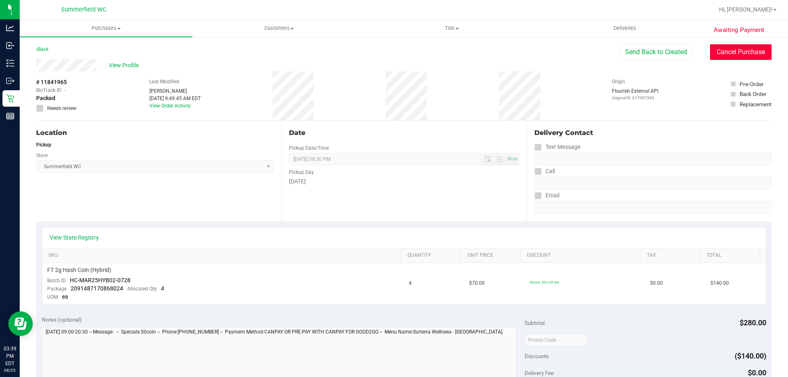
click at [740, 46] on button "Cancel Purchase" at bounding box center [741, 52] width 62 height 16
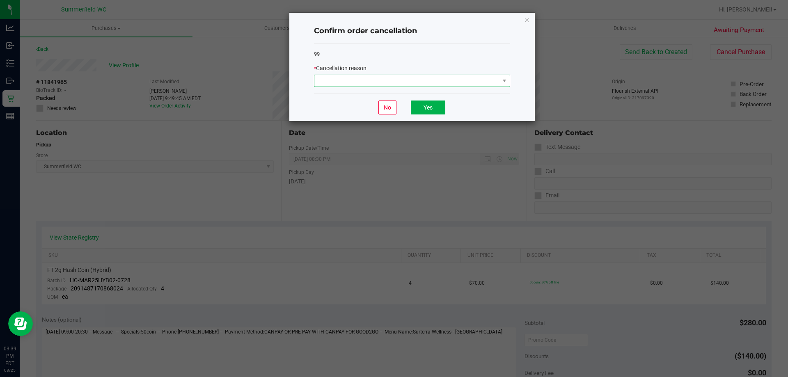
click at [450, 81] on span at bounding box center [407, 80] width 185 height 11
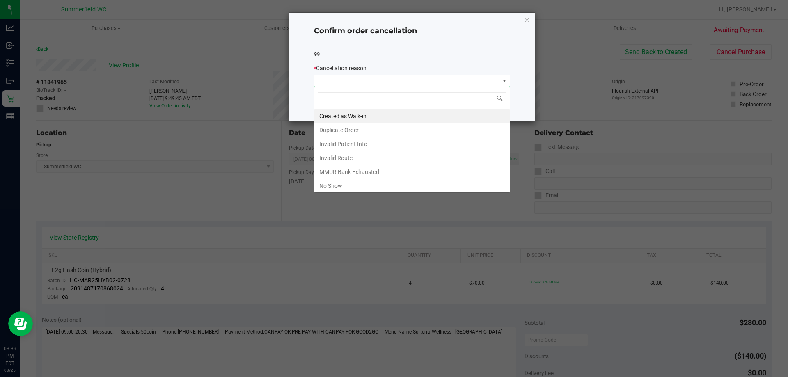
scroll to position [12, 196]
click at [426, 129] on li "Duplicate Order" at bounding box center [412, 130] width 195 height 14
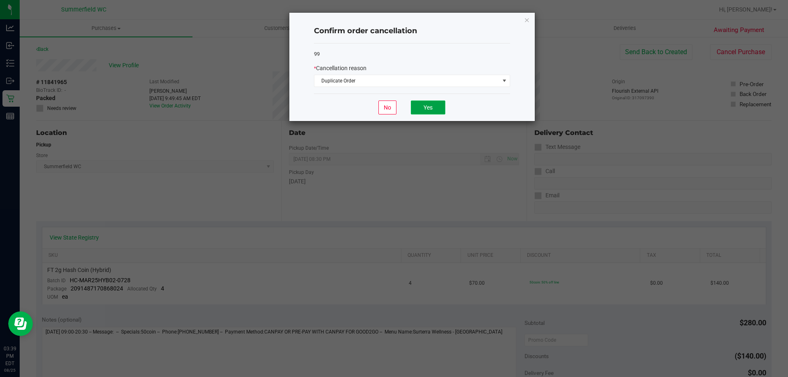
click at [434, 107] on button "Yes" at bounding box center [428, 108] width 34 height 14
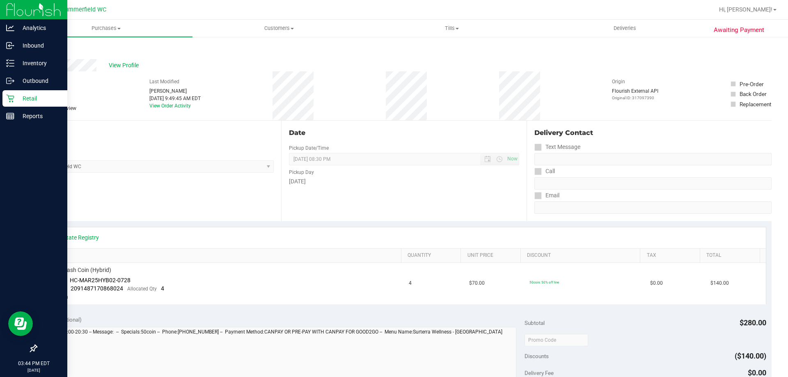
click at [26, 99] on p "Retail" at bounding box center [38, 99] width 49 height 10
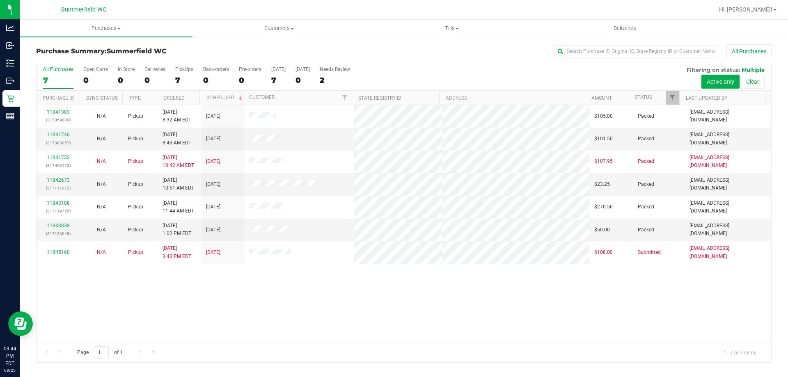
click at [189, 65] on div "All Purchases 7 Open Carts 0 In Store 0 Deliveries 0 PickUps 7 Back-orders 0 Pr…" at bounding box center [404, 66] width 735 height 7
click at [182, 68] on div "PickUps" at bounding box center [184, 70] width 18 height 6
click at [0, 0] on input "PickUps 7" at bounding box center [0, 0] width 0 height 0
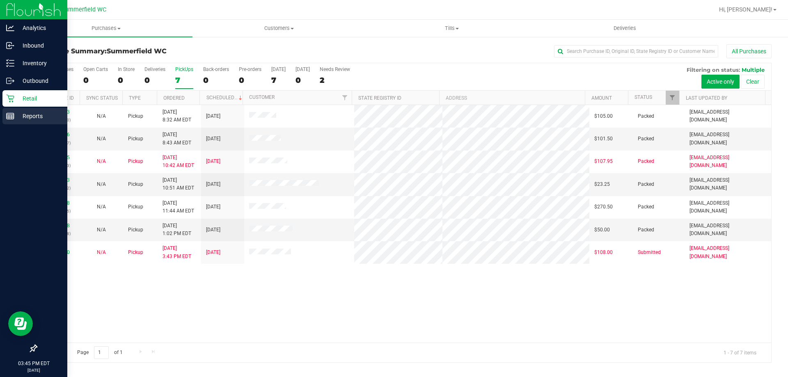
click at [36, 112] on p "Reports" at bounding box center [38, 116] width 49 height 10
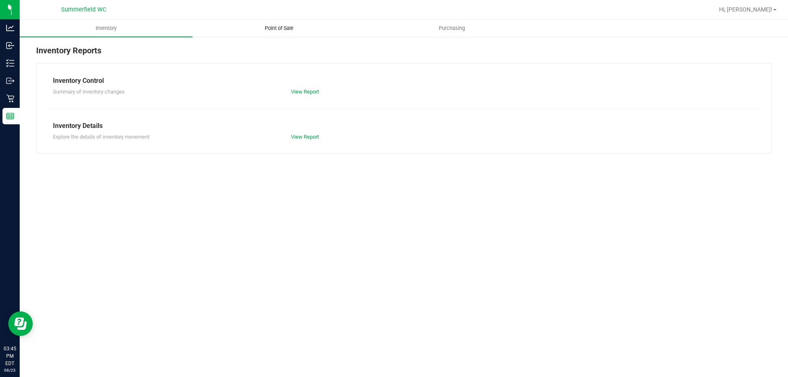
click at [277, 31] on span "Point of Sale" at bounding box center [279, 28] width 51 height 7
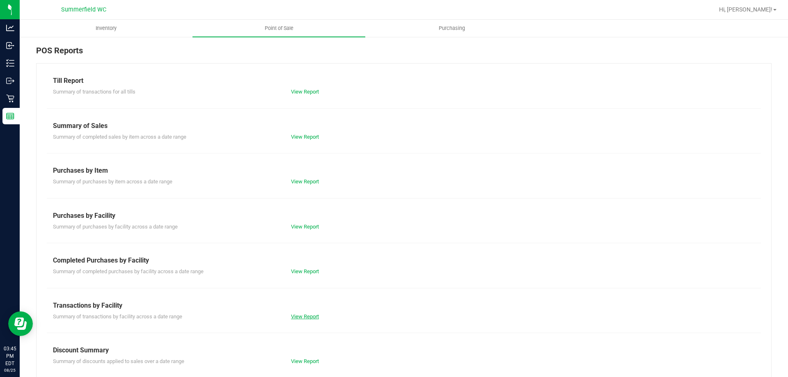
click at [300, 315] on link "View Report" at bounding box center [305, 317] width 28 height 6
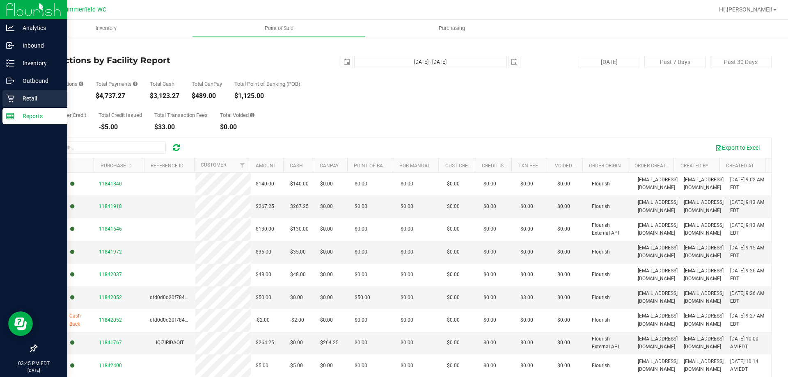
click at [21, 98] on p "Retail" at bounding box center [38, 99] width 49 height 10
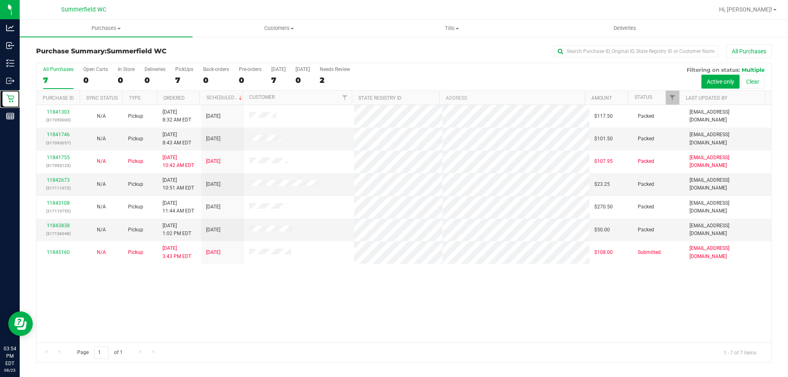
click at [0, 90] on link "Retail" at bounding box center [10, 99] width 20 height 18
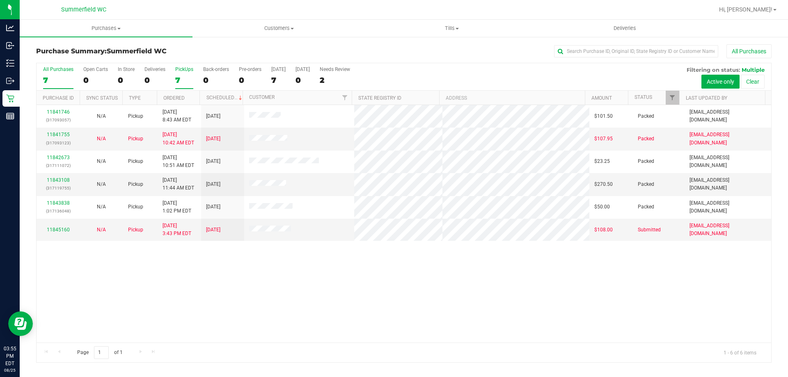
click at [183, 68] on div "PickUps" at bounding box center [184, 70] width 18 height 6
click at [0, 0] on input "PickUps 7" at bounding box center [0, 0] width 0 height 0
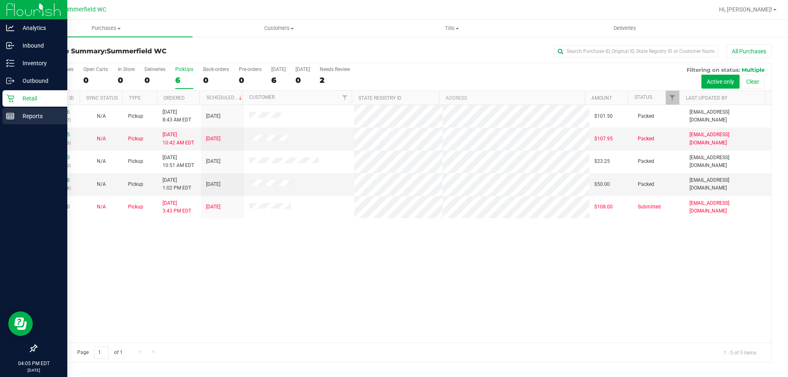
click at [26, 114] on p "Reports" at bounding box center [38, 116] width 49 height 10
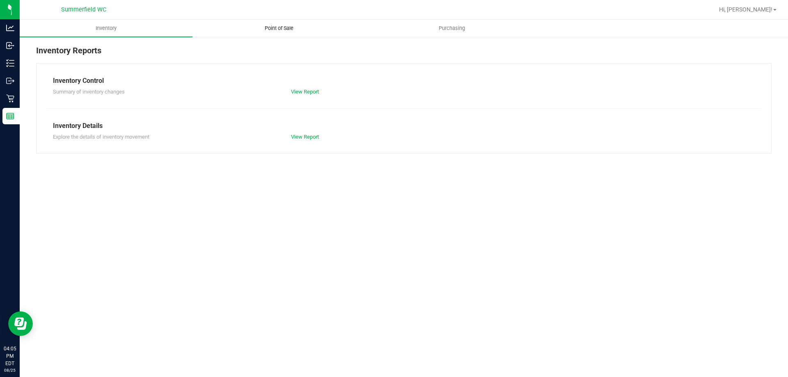
click at [289, 29] on span "Point of Sale" at bounding box center [279, 28] width 51 height 7
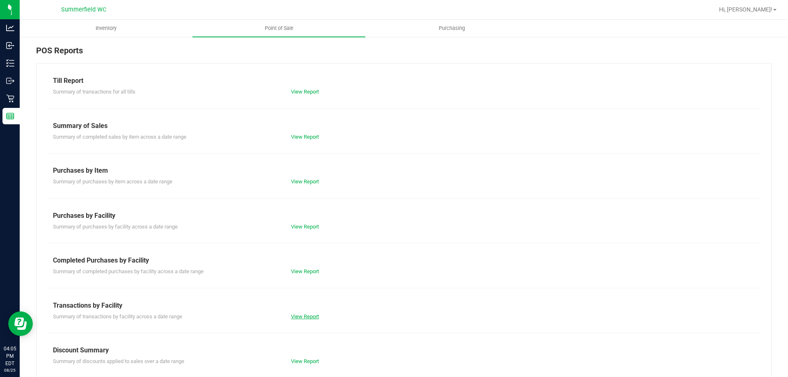
click at [303, 315] on link "View Report" at bounding box center [305, 317] width 28 height 6
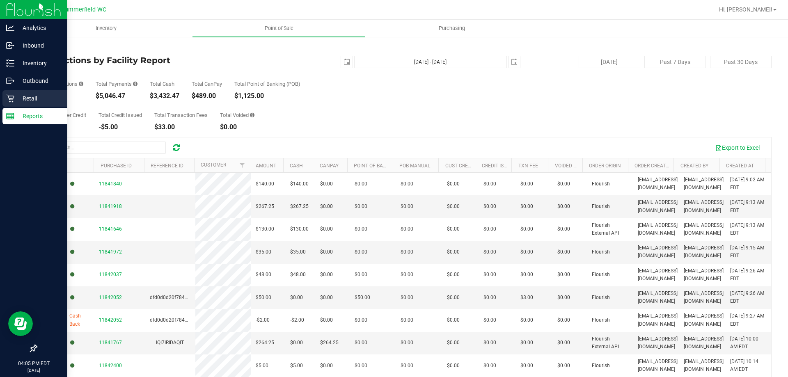
click at [26, 97] on p "Retail" at bounding box center [38, 99] width 49 height 10
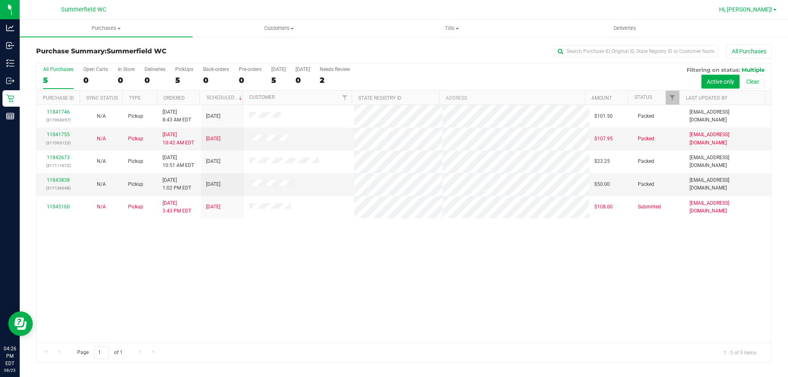
click at [768, 9] on span "Hi, [PERSON_NAME]!" at bounding box center [745, 9] width 53 height 7
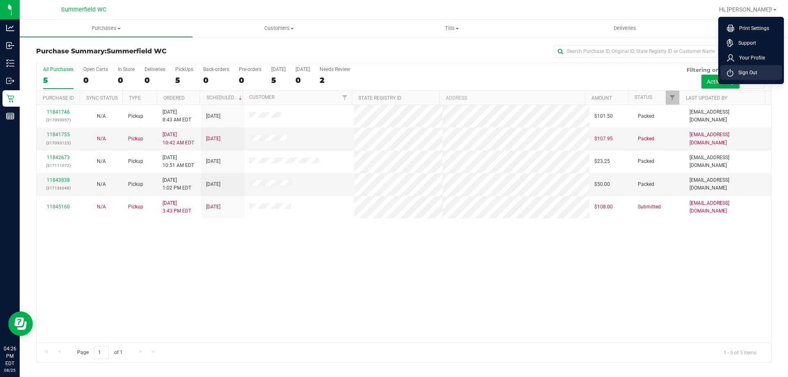
click at [752, 72] on span "Sign Out" at bounding box center [746, 73] width 24 height 8
